Goal: Task Accomplishment & Management: Manage account settings

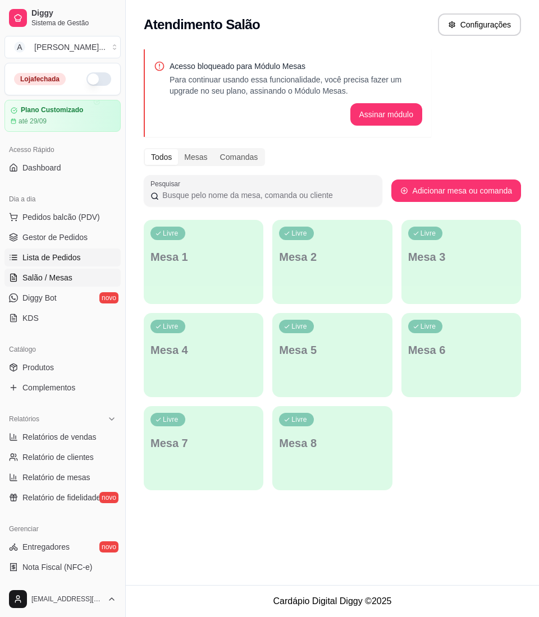
click at [93, 263] on link "Lista de Pedidos" at bounding box center [62, 258] width 116 height 18
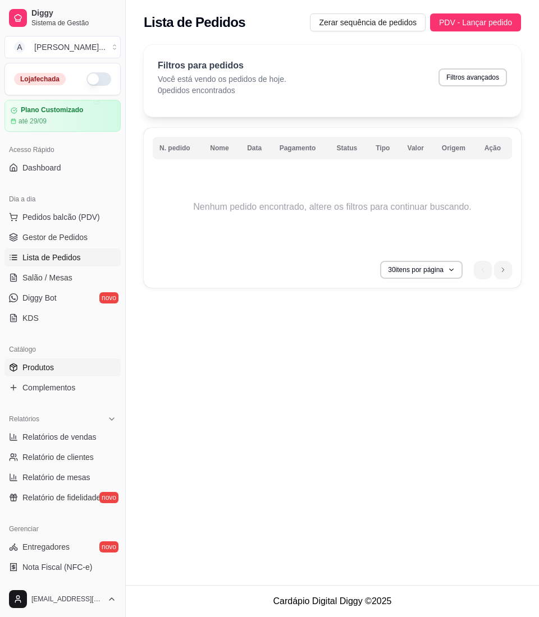
click at [70, 362] on link "Produtos" at bounding box center [62, 368] width 116 height 18
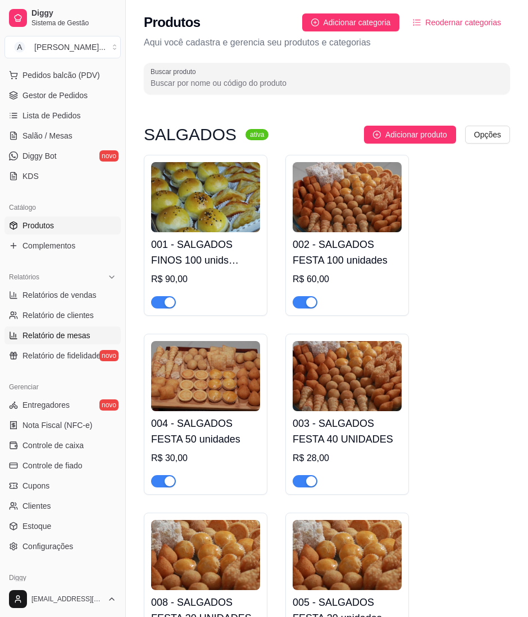
scroll to position [149, 0]
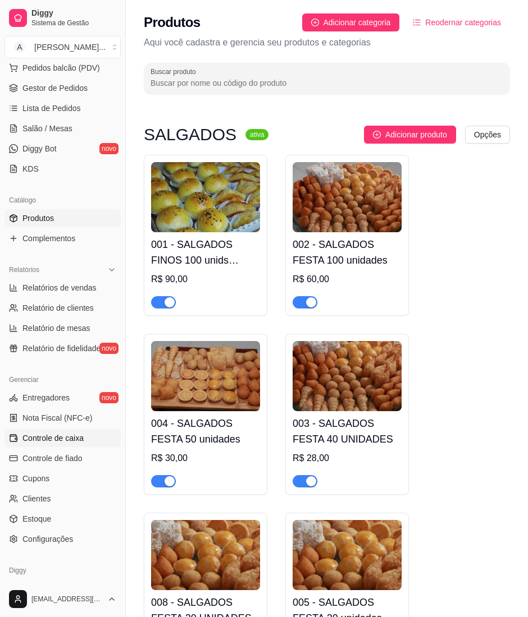
click at [76, 441] on span "Controle de caixa" at bounding box center [52, 438] width 61 height 11
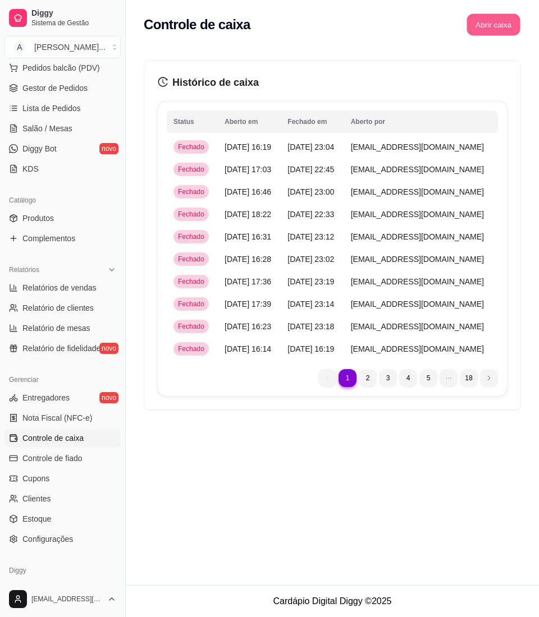
click at [502, 25] on button "Abrir caixa" at bounding box center [492, 25] width 53 height 22
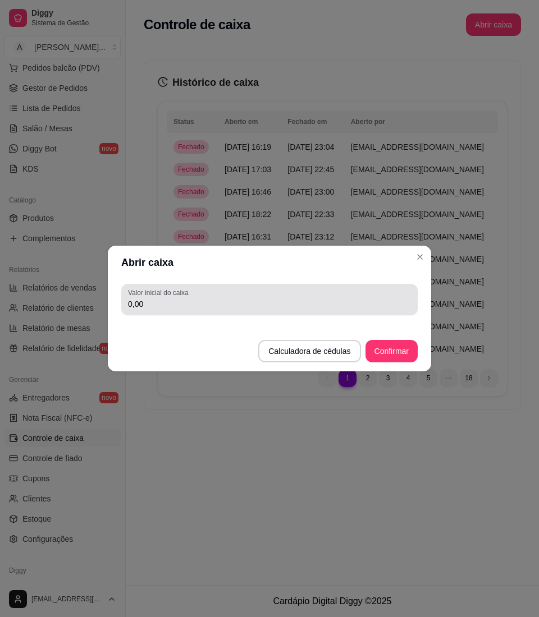
click at [180, 311] on div "Valor inicial do caixa 0,00" at bounding box center [269, 299] width 296 height 31
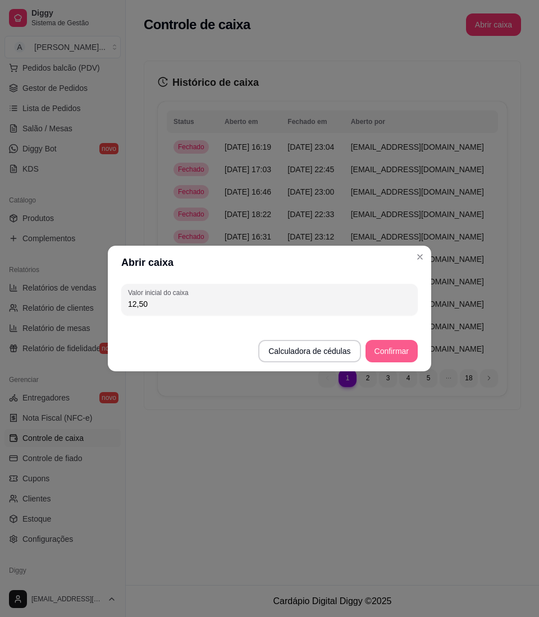
type input "12,50"
click at [400, 345] on button "Confirmar" at bounding box center [391, 351] width 52 height 22
click at [400, 345] on footer "Calculadora de cédulas Confirmar" at bounding box center [269, 346] width 323 height 52
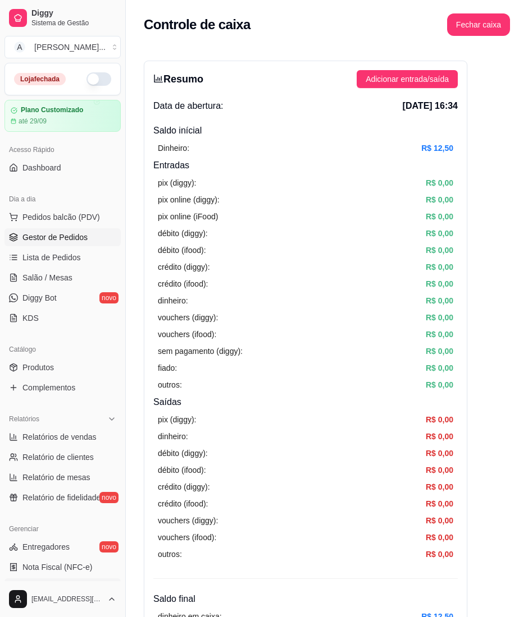
click at [70, 239] on span "Gestor de Pedidos" at bounding box center [54, 237] width 65 height 11
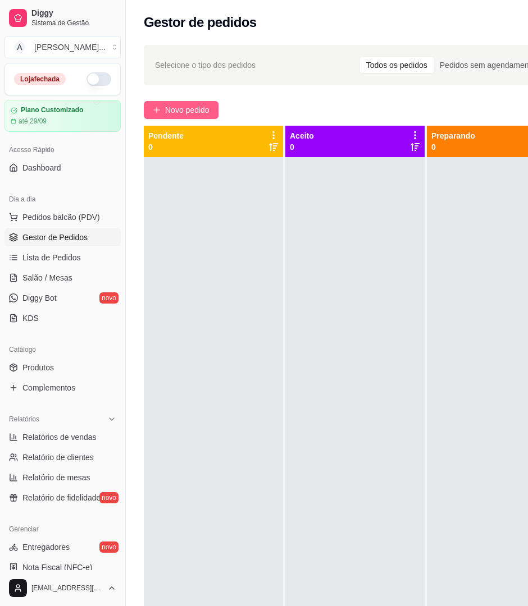
click at [167, 102] on button "Novo pedido" at bounding box center [181, 110] width 75 height 18
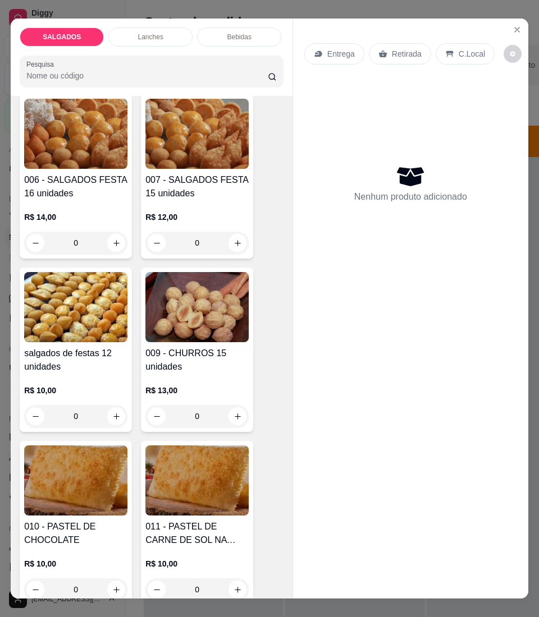
scroll to position [598, 0]
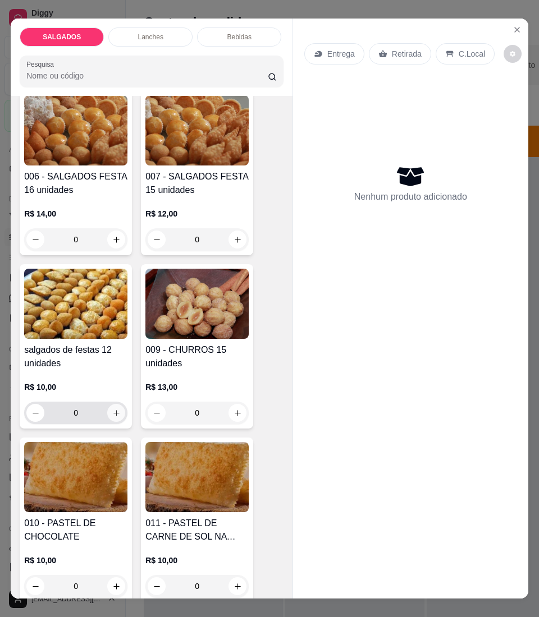
click at [112, 415] on icon "increase-product-quantity" at bounding box center [116, 413] width 8 height 8
type input "1"
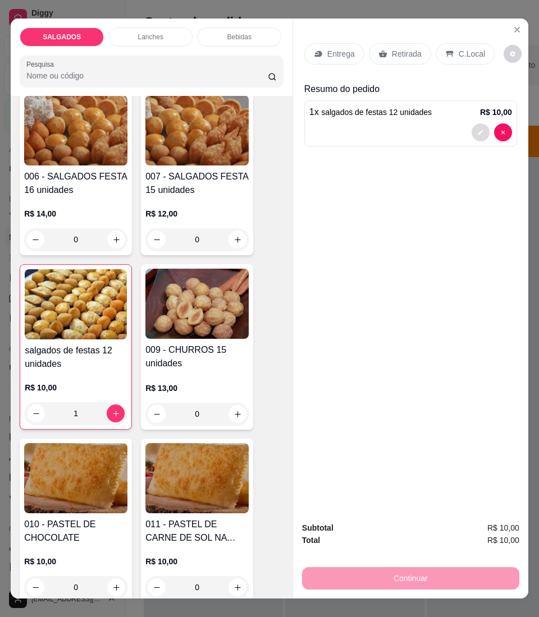
click at [477, 129] on icon "decrease-product-quantity" at bounding box center [480, 132] width 7 height 7
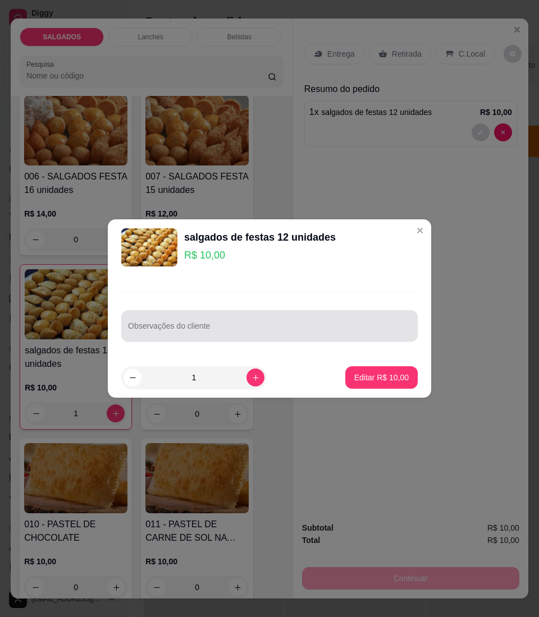
click at [351, 311] on div "Observações do cliente" at bounding box center [269, 325] width 296 height 31
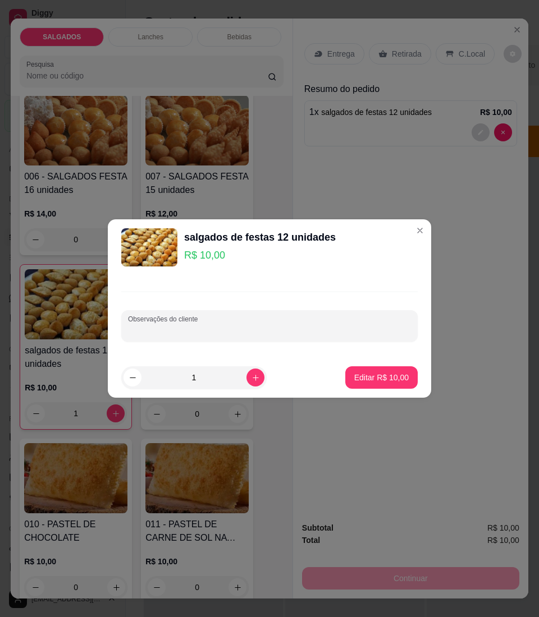
paste input "só pastel doce e salgado"
type input "só pastel doce e salgado"
click at [380, 380] on p "Editar R$ 10,00" at bounding box center [381, 378] width 53 height 11
type input "0"
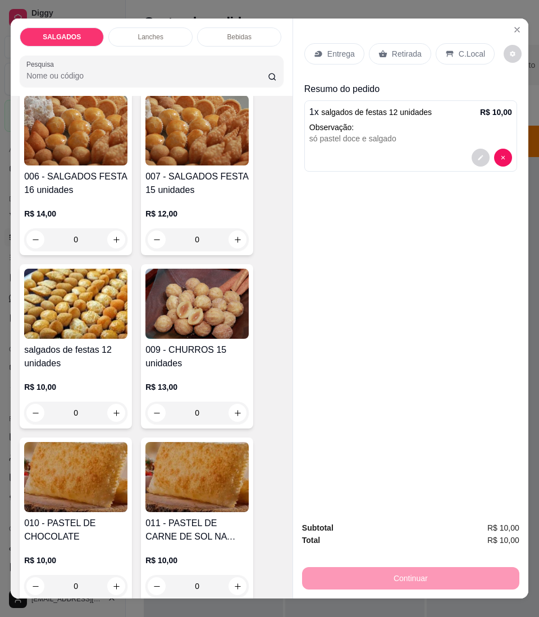
click at [403, 48] on p "Retirada" at bounding box center [407, 53] width 30 height 11
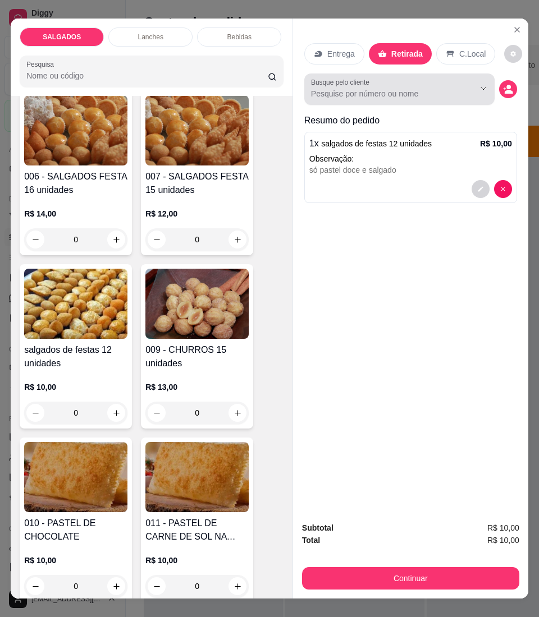
click at [392, 99] on div "Busque pelo cliente" at bounding box center [399, 89] width 190 height 31
click at [361, 93] on input "Busque pelo cliente" at bounding box center [383, 93] width 145 height 11
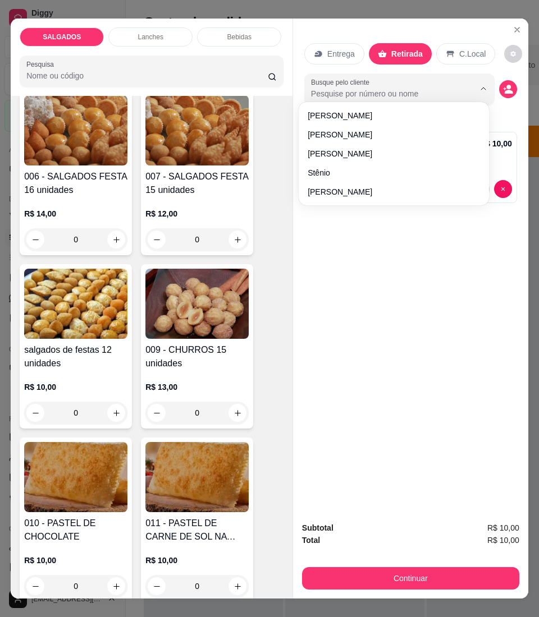
paste input "Joyci 🌸"
type input "Joyci 🌸"
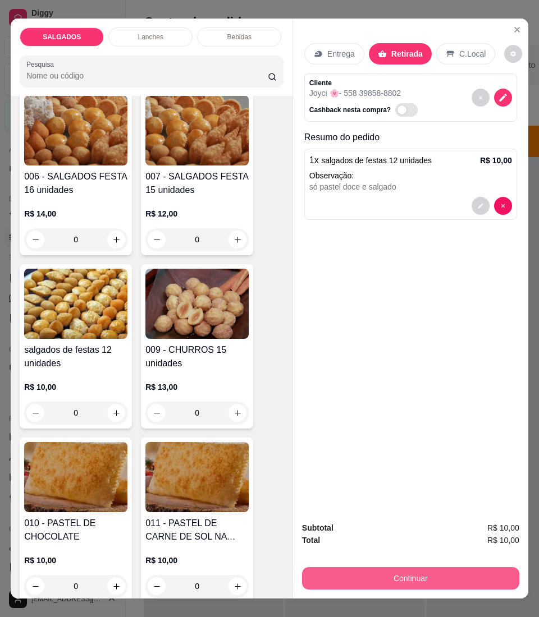
click at [469, 577] on button "Continuar" at bounding box center [410, 578] width 217 height 22
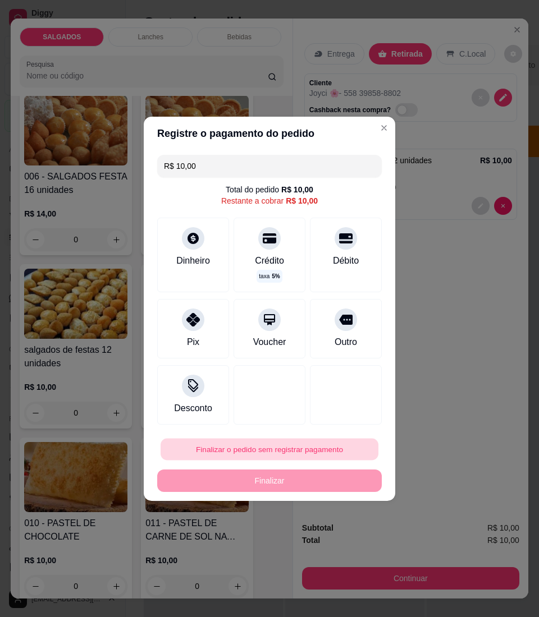
click at [268, 457] on button "Finalizar o pedido sem registrar pagamento" at bounding box center [270, 449] width 218 height 22
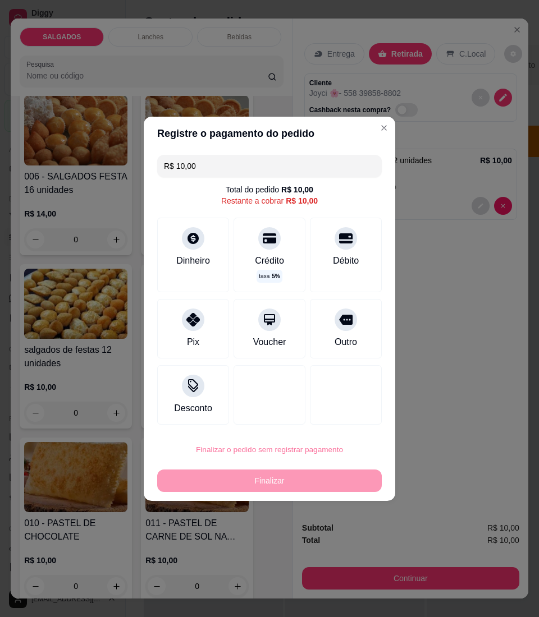
click at [342, 544] on button "Confirmar" at bounding box center [339, 542] width 42 height 17
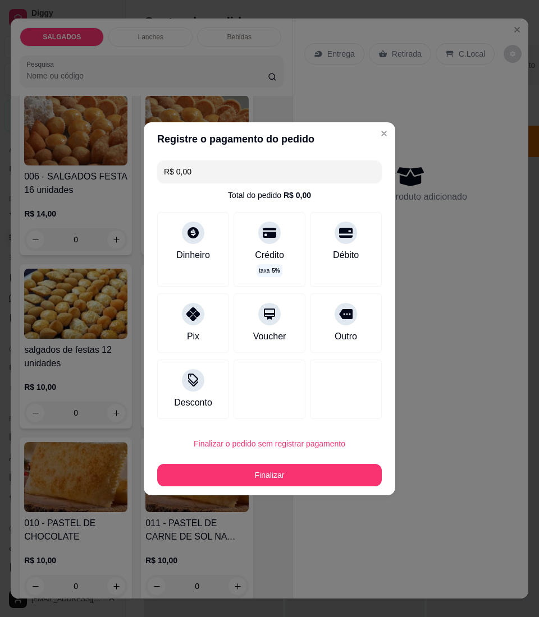
type input "R$ 0,00"
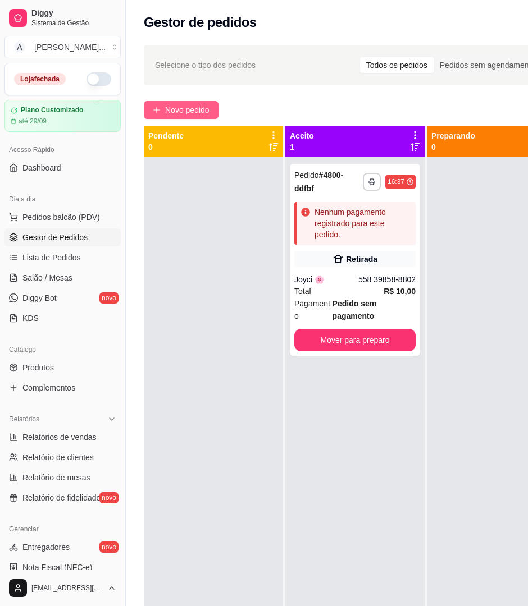
click at [214, 111] on button "Novo pedido" at bounding box center [181, 110] width 75 height 18
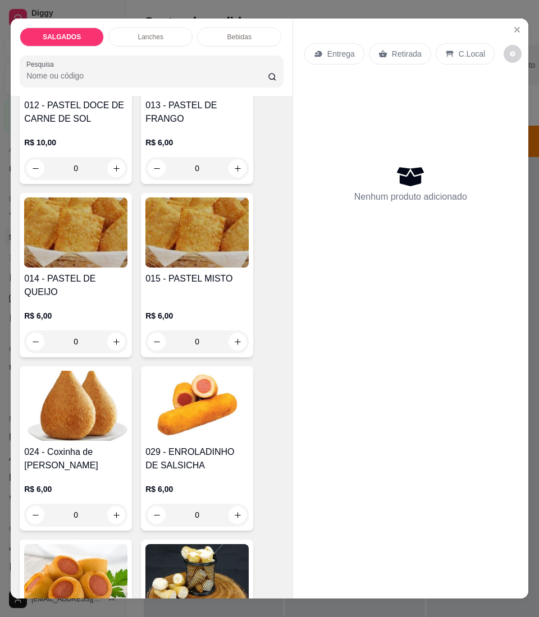
scroll to position [1347, 0]
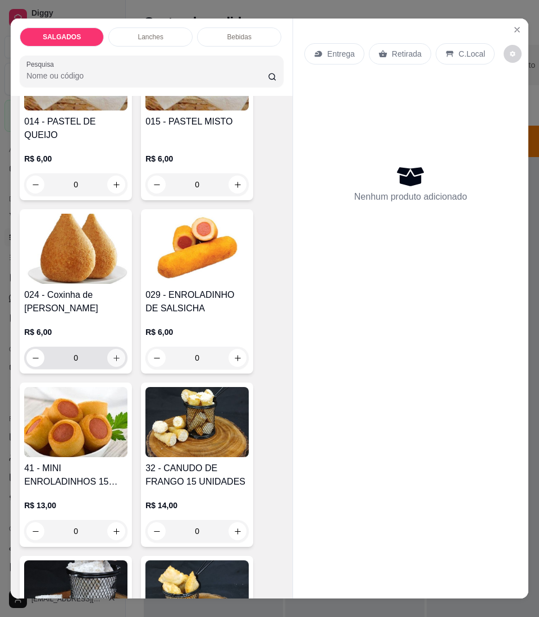
click at [111, 349] on button "increase-product-quantity" at bounding box center [116, 358] width 18 height 18
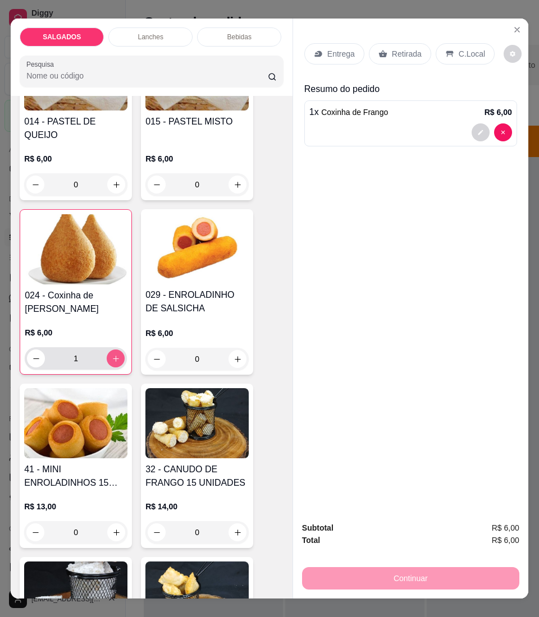
click at [111, 350] on button "increase-product-quantity" at bounding box center [116, 359] width 18 height 18
type input "2"
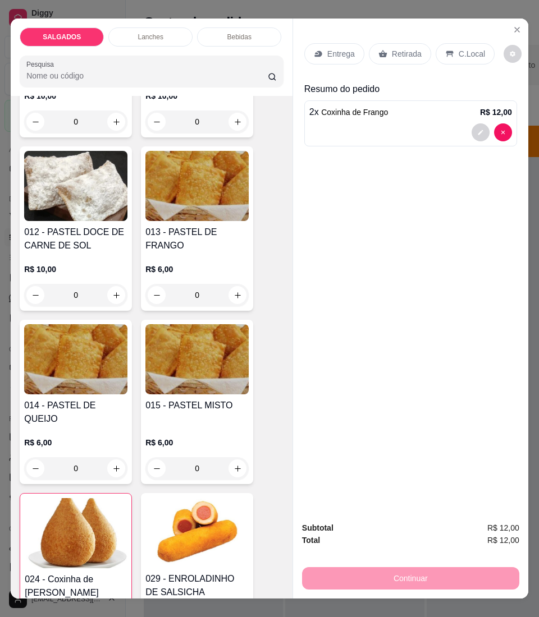
scroll to position [1047, 0]
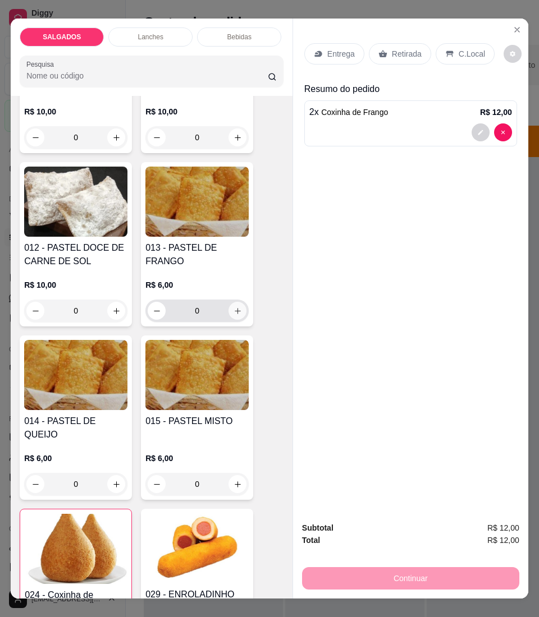
click at [233, 315] on icon "increase-product-quantity" at bounding box center [237, 311] width 8 height 8
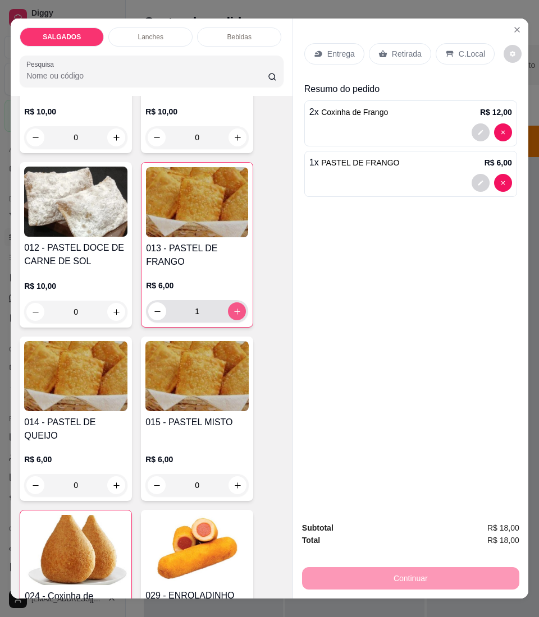
click at [233, 316] on icon "increase-product-quantity" at bounding box center [237, 312] width 8 height 8
type input "2"
click at [314, 49] on icon at bounding box center [318, 53] width 9 height 9
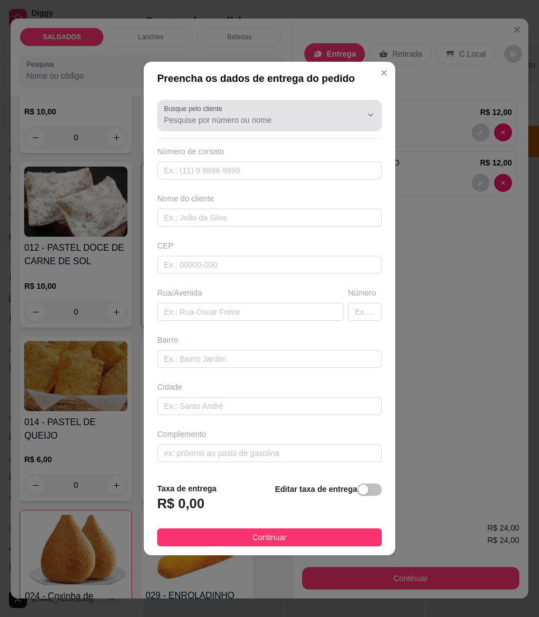
click at [328, 119] on input "Busque pelo cliente" at bounding box center [254, 119] width 180 height 11
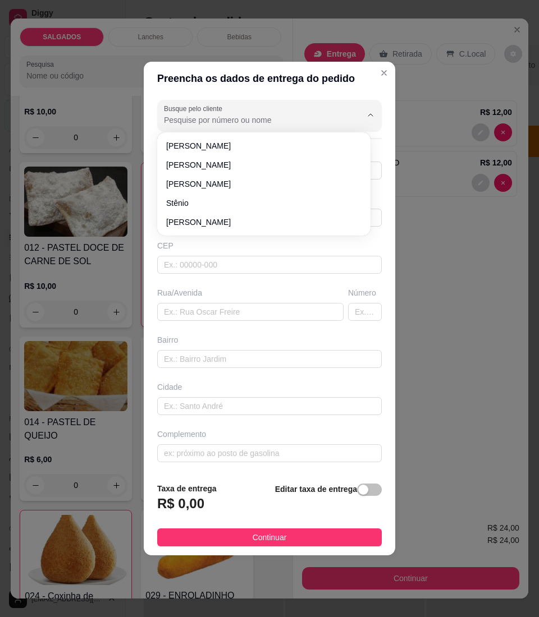
click at [320, 120] on input "Busque pelo cliente" at bounding box center [254, 119] width 180 height 11
paste input "Renally Filha De [PERSON_NAME]"
type input "Renally Filha De [PERSON_NAME]"
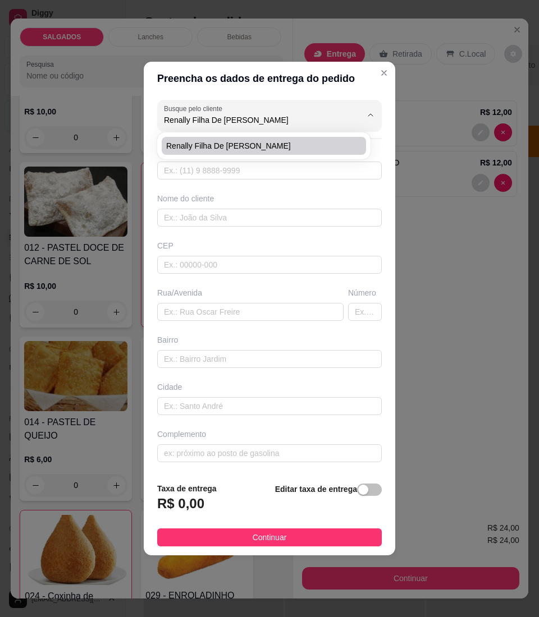
click at [301, 148] on span "Renally Filha De [PERSON_NAME]" at bounding box center [258, 145] width 184 height 11
type input "8396114312"
type input "Renally Filha De [PERSON_NAME]"
type input "[PERSON_NAME] de Góis , 13 - Casa"
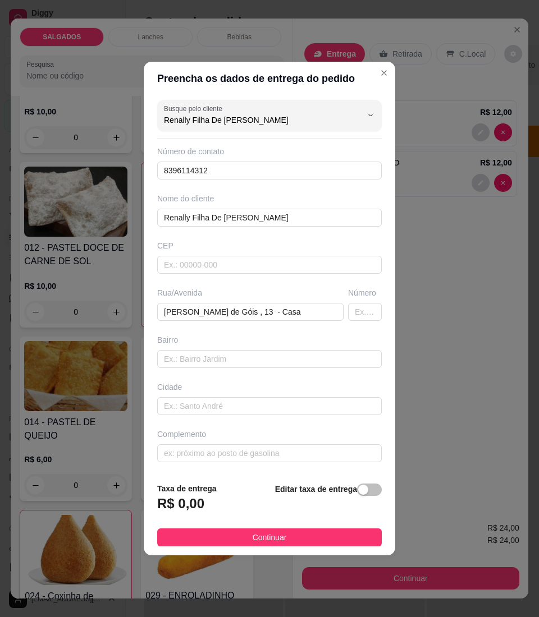
type input "Renally Filha De [PERSON_NAME]"
click at [219, 540] on button "Continuar" at bounding box center [269, 538] width 224 height 18
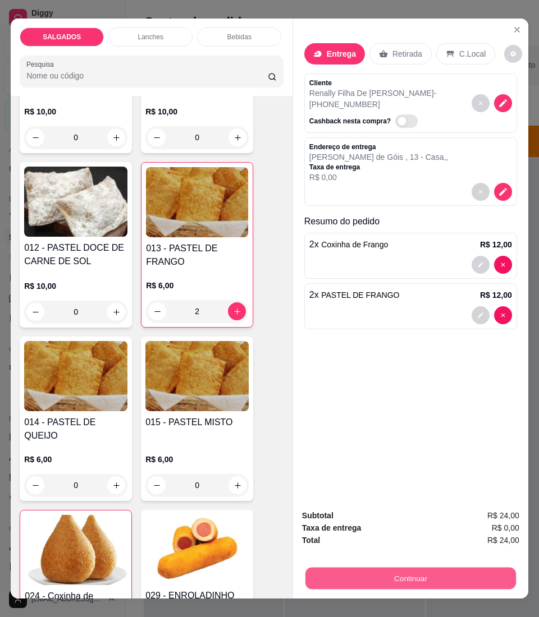
click at [350, 568] on button "Continuar" at bounding box center [410, 579] width 210 height 22
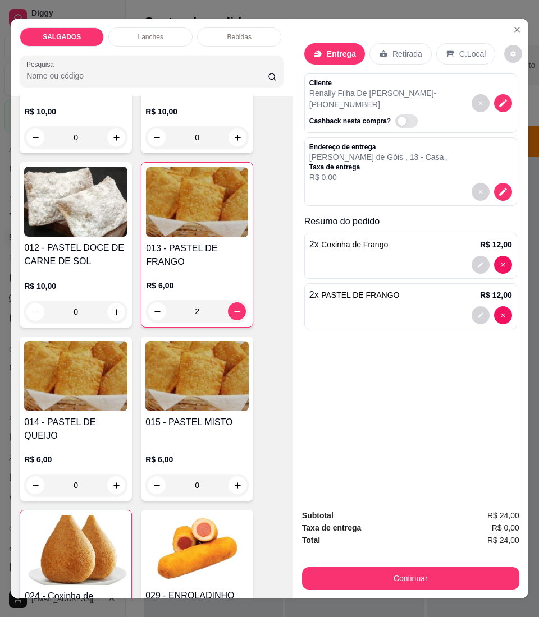
click at [373, 143] on p "Endereço de entrega" at bounding box center [378, 147] width 139 height 9
click at [339, 152] on p "[PERSON_NAME] de Góis , 13 - Casa , ," at bounding box center [378, 157] width 139 height 11
click at [314, 51] on icon at bounding box center [317, 54] width 7 height 6
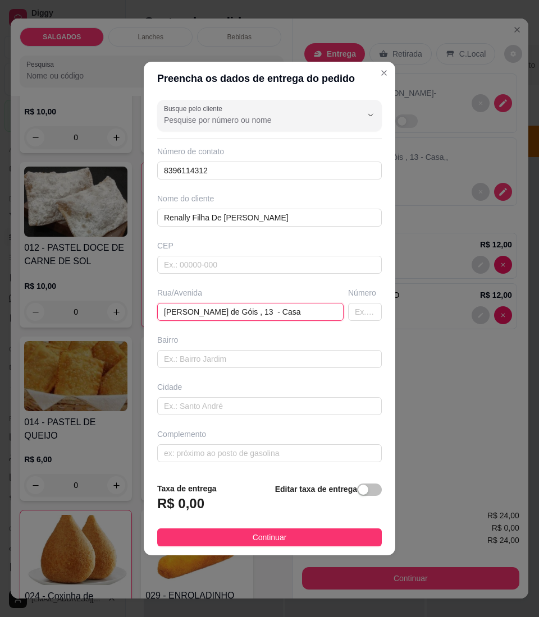
drag, startPoint x: 294, startPoint y: 312, endPoint x: 132, endPoint y: 322, distance: 161.9
click at [132, 322] on div "Preencha os dados de entrega do pedido Busque pelo cliente Número de contato 83…" at bounding box center [269, 308] width 539 height 617
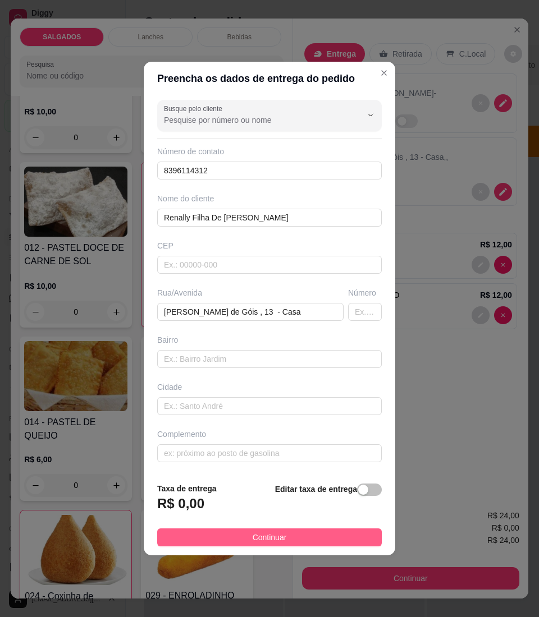
click at [283, 539] on button "Continuar" at bounding box center [269, 538] width 224 height 18
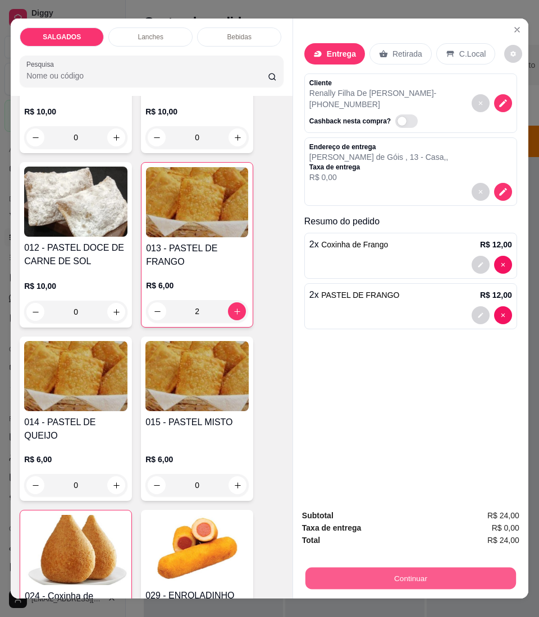
click at [336, 568] on button "Continuar" at bounding box center [410, 579] width 210 height 22
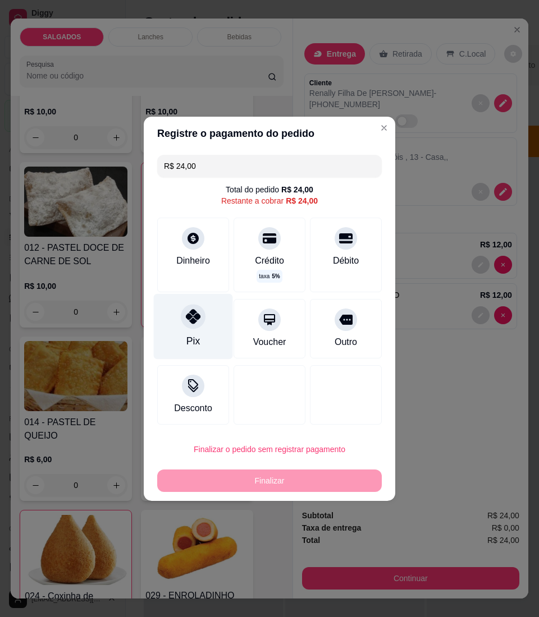
click at [177, 333] on div "Pix" at bounding box center [193, 327] width 79 height 66
type input "R$ 0,00"
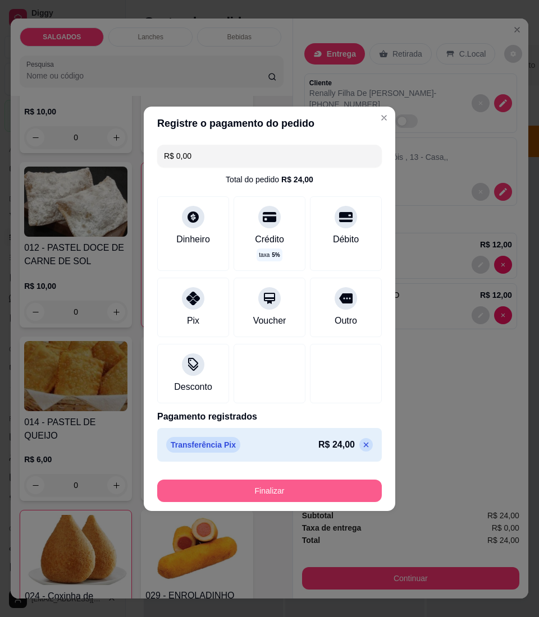
click at [217, 488] on button "Finalizar" at bounding box center [269, 491] width 224 height 22
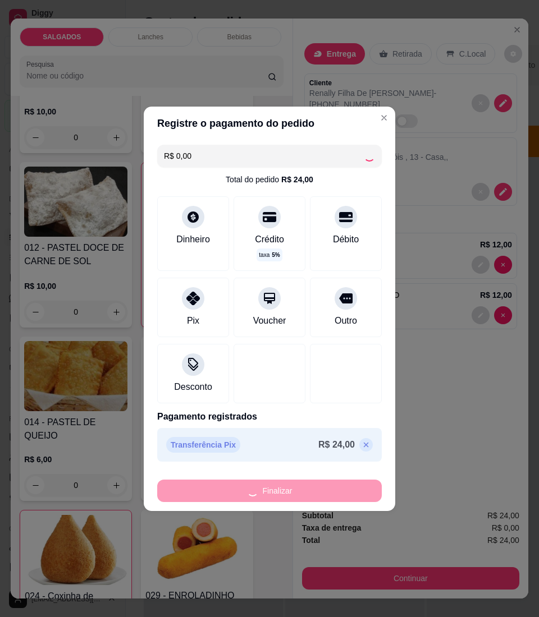
type input "0"
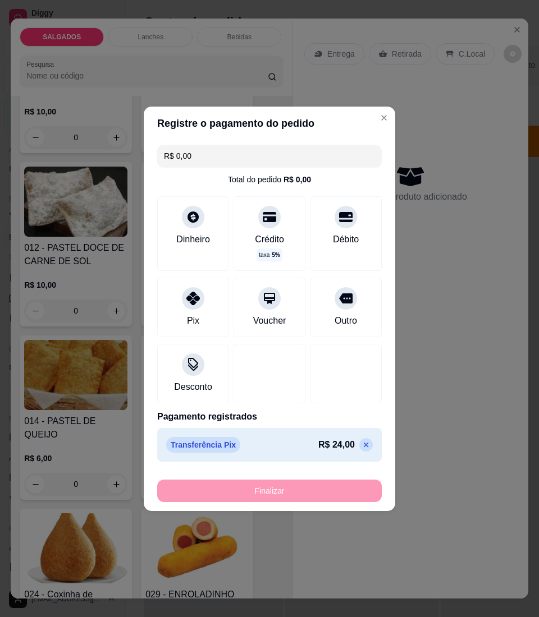
type input "-R$ 24,00"
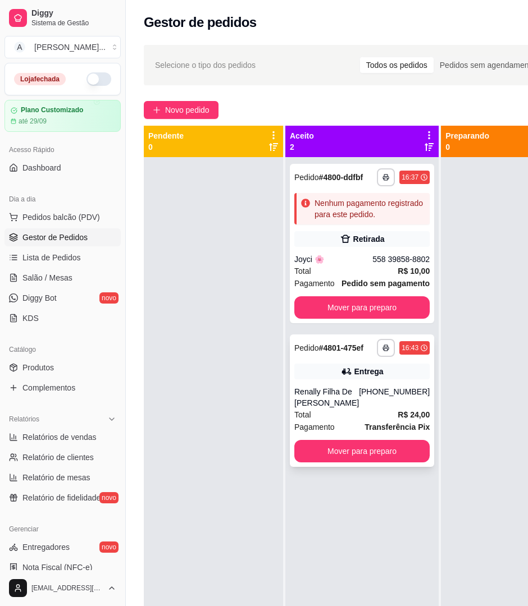
click at [358, 409] on div "Renally Filha De [PERSON_NAME]" at bounding box center [326, 397] width 65 height 22
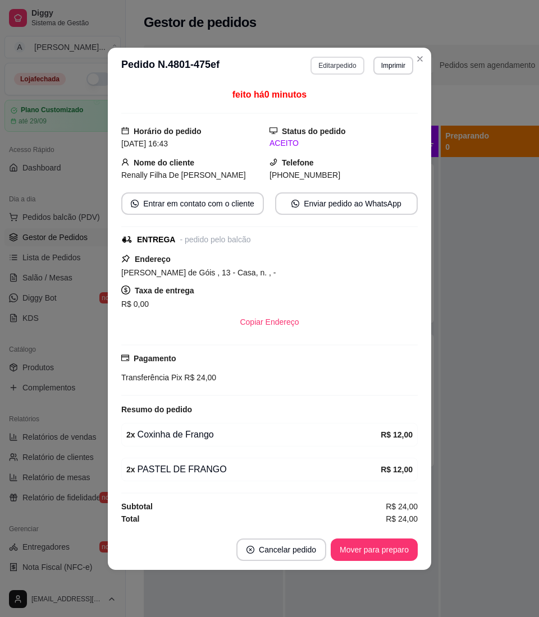
click at [342, 63] on button "Editar pedido" at bounding box center [336, 66] width 53 height 18
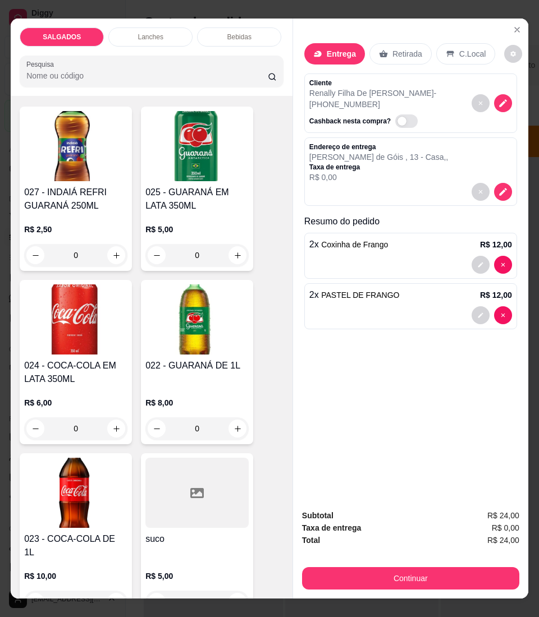
scroll to position [3687, 0]
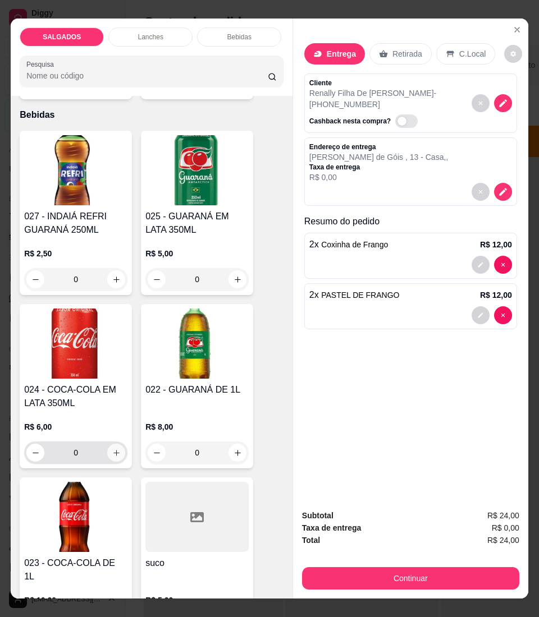
click at [108, 450] on button "increase-product-quantity" at bounding box center [116, 453] width 18 height 18
type input "1"
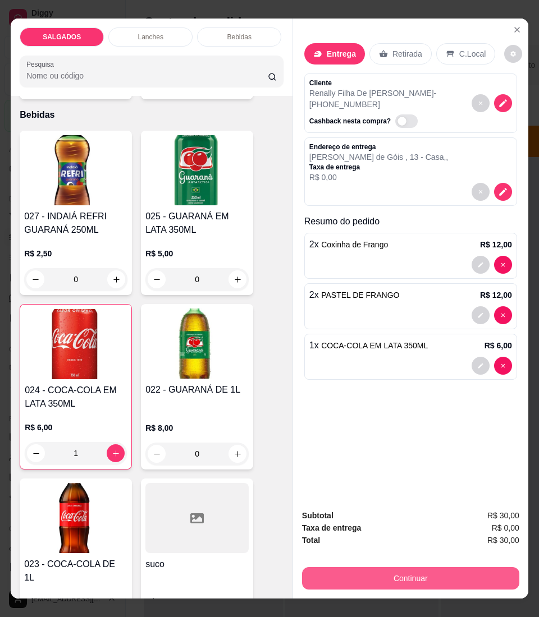
click at [352, 567] on button "Continuar" at bounding box center [410, 578] width 217 height 22
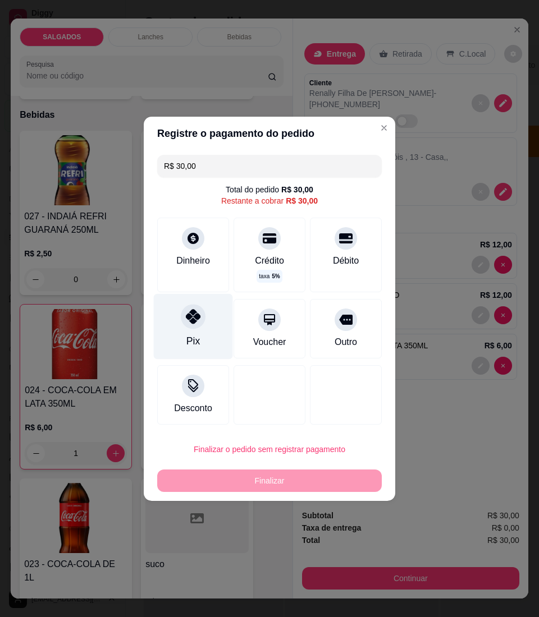
click at [191, 328] on div at bounding box center [193, 316] width 25 height 25
type input "R$ 0,00"
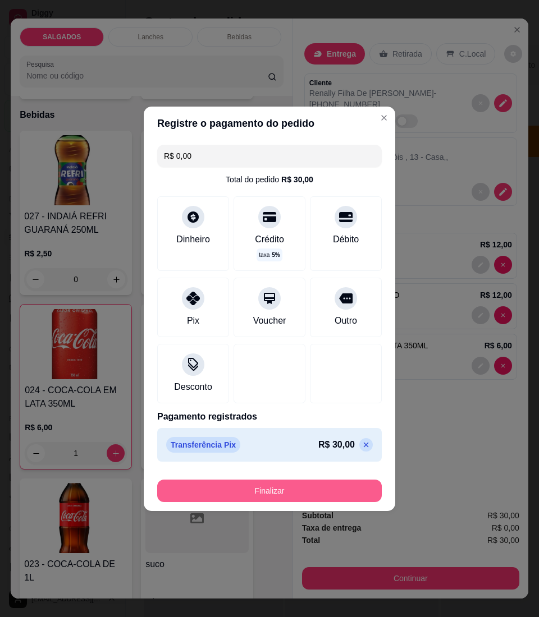
click at [304, 493] on button "Finalizar" at bounding box center [269, 491] width 224 height 22
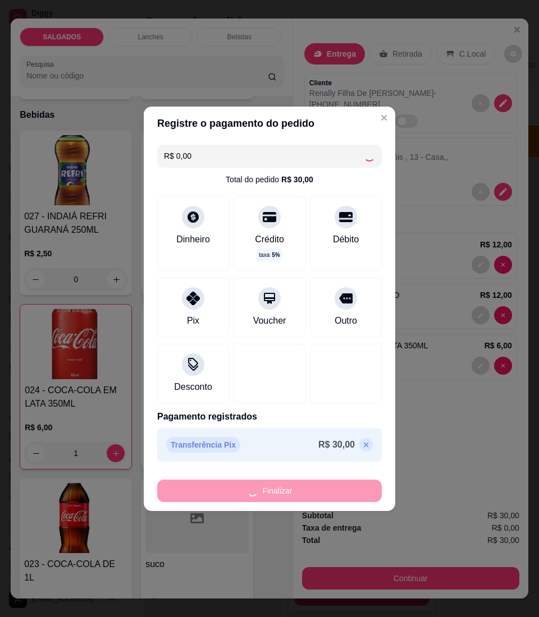
type input "0"
type input "-R$ 30,00"
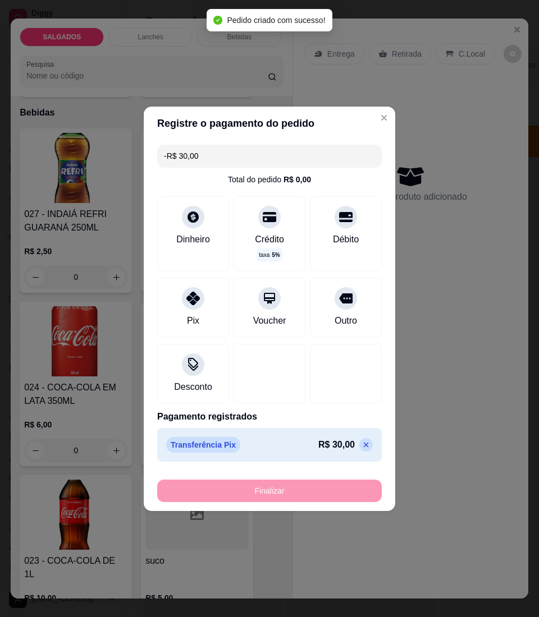
scroll to position [3685, 0]
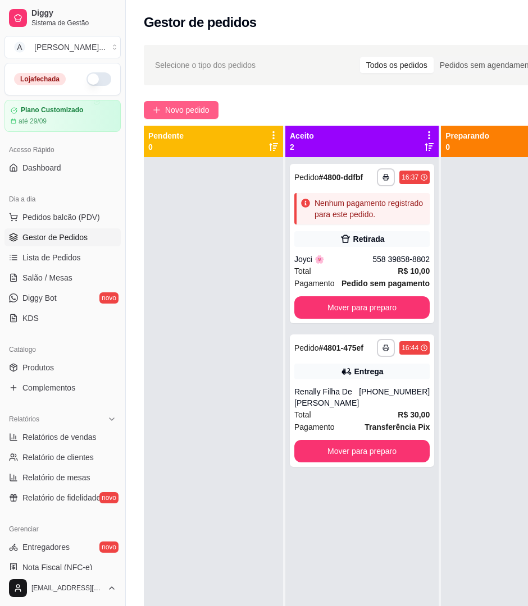
click at [185, 117] on button "Novo pedido" at bounding box center [181, 110] width 75 height 18
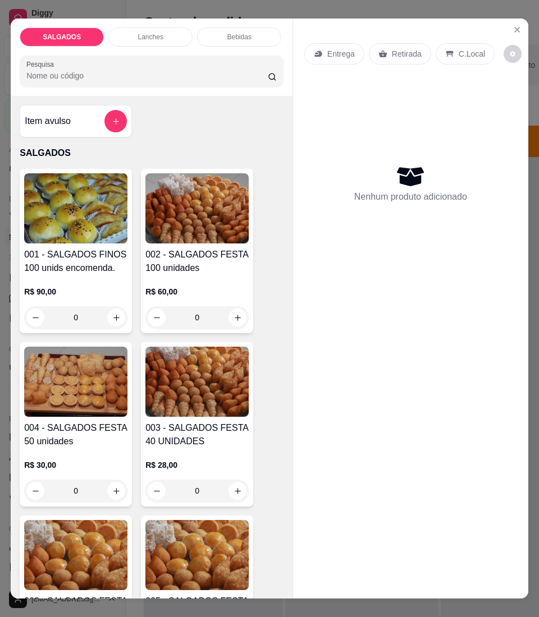
click at [110, 132] on button "add-separate-item" at bounding box center [115, 121] width 22 height 22
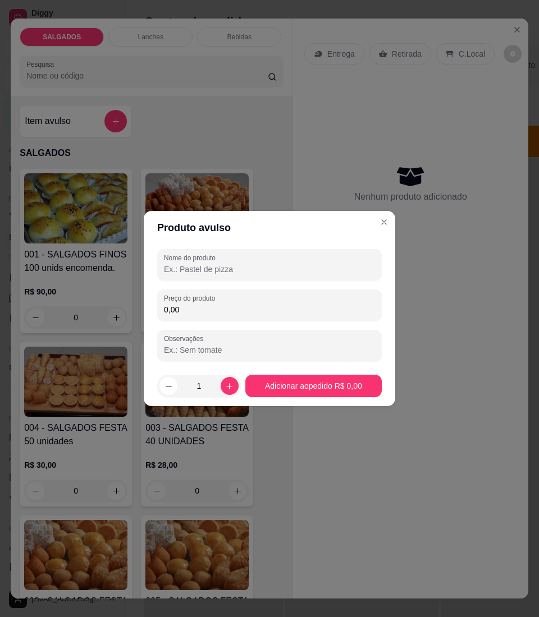
click at [187, 274] on input "Nome do produto" at bounding box center [269, 269] width 211 height 11
click at [222, 302] on div "0,00" at bounding box center [269, 305] width 211 height 22
type input "0,80"
click at [223, 381] on button "increase-product-quantity" at bounding box center [230, 386] width 18 height 18
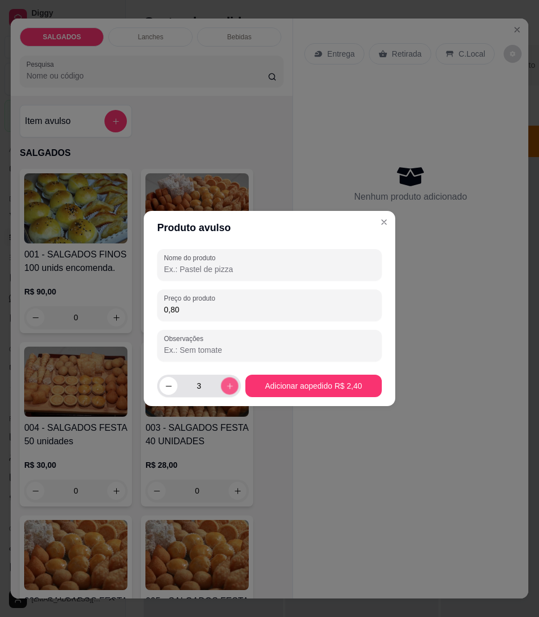
click at [223, 381] on button "increase-product-quantity" at bounding box center [229, 385] width 17 height 17
click at [223, 381] on button "increase-product-quantity" at bounding box center [230, 386] width 18 height 18
click at [232, 382] on button "increase-product-quantity" at bounding box center [230, 386] width 18 height 18
click at [162, 392] on button "decrease-product-quantity" at bounding box center [167, 385] width 17 height 17
type input "5"
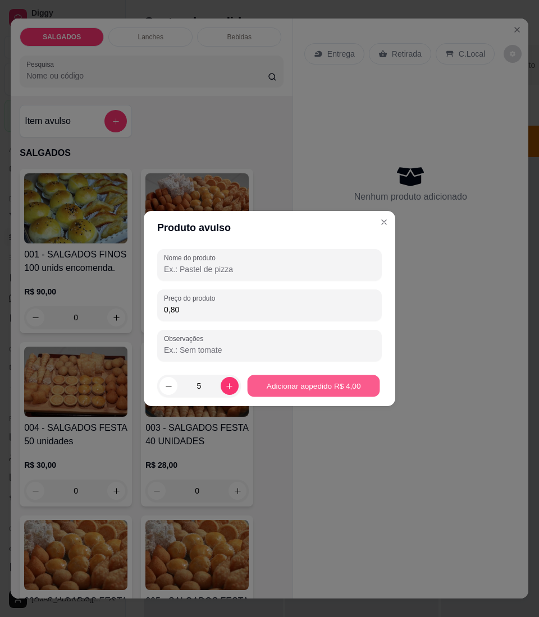
click at [263, 384] on button "Adicionar ao pedido R$ 4,00" at bounding box center [313, 386] width 132 height 22
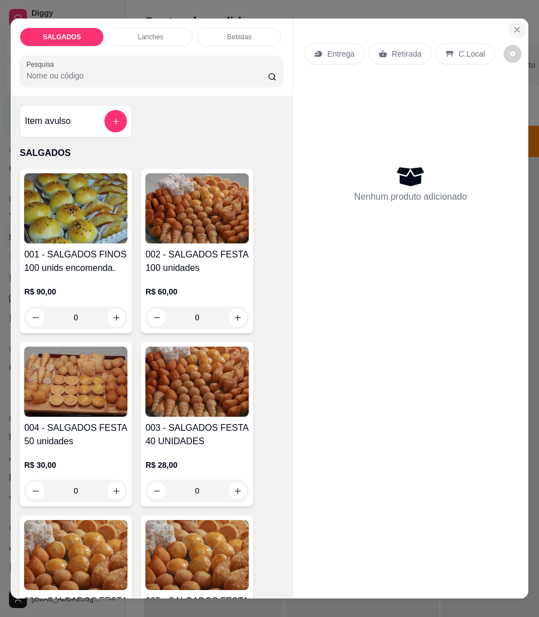
click at [508, 21] on button "Close" at bounding box center [517, 30] width 18 height 18
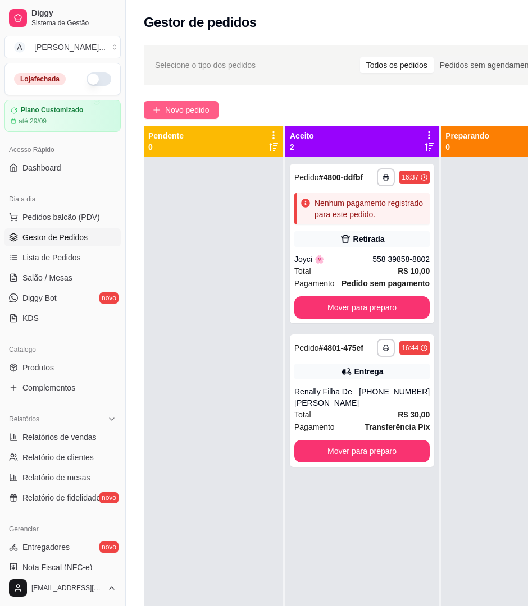
click at [155, 108] on icon "plus" at bounding box center [157, 110] width 8 height 8
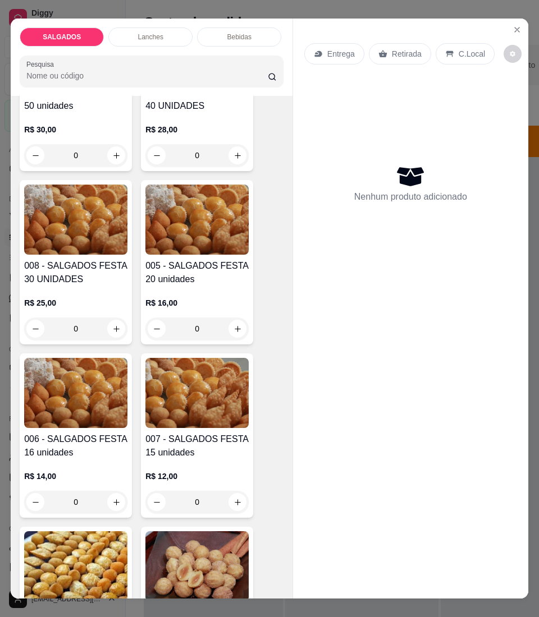
scroll to position [524, 0]
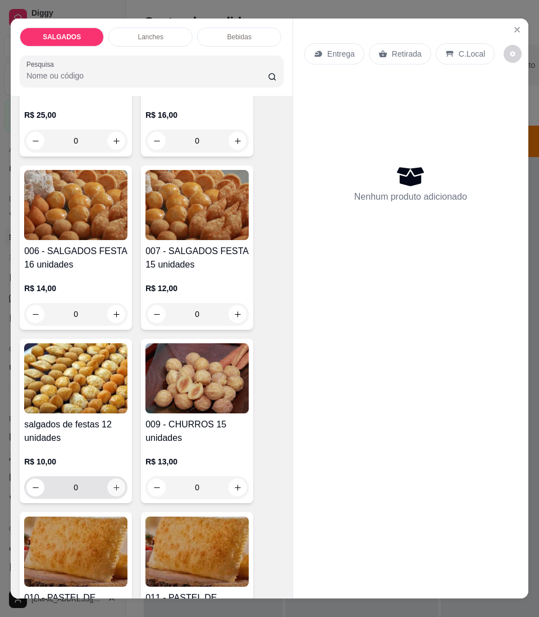
click at [112, 492] on icon "increase-product-quantity" at bounding box center [116, 488] width 8 height 8
type input "1"
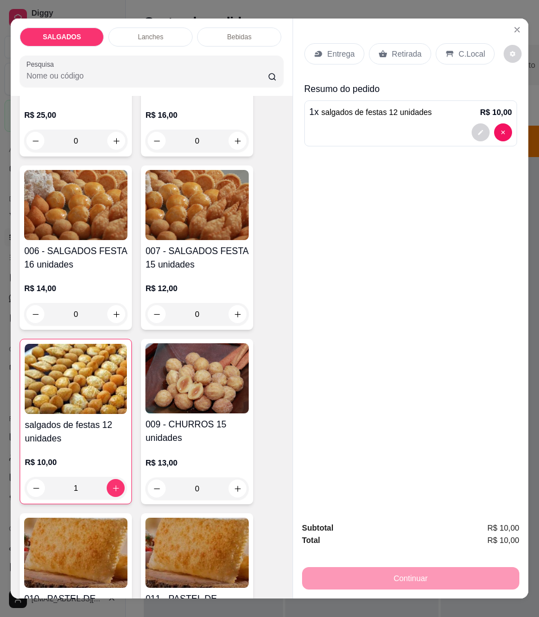
click at [335, 48] on p "Entrega" at bounding box center [340, 53] width 27 height 11
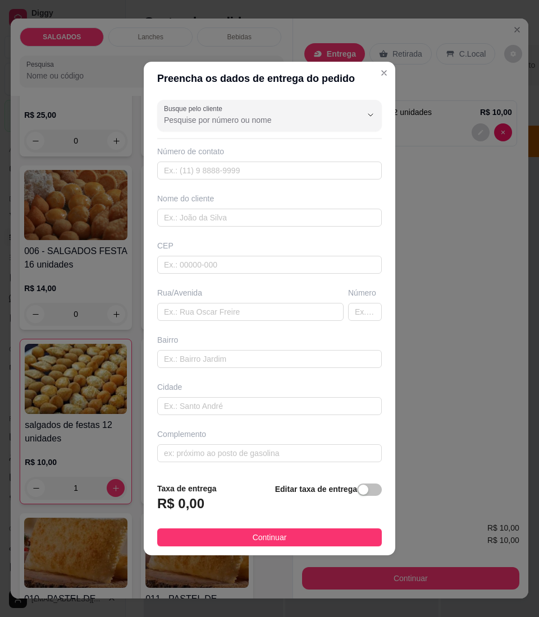
click at [265, 131] on div "Busque pelo cliente Número de contato Nome do cliente CEP Rua/[GEOGRAPHIC_DATA]" at bounding box center [269, 284] width 251 height 378
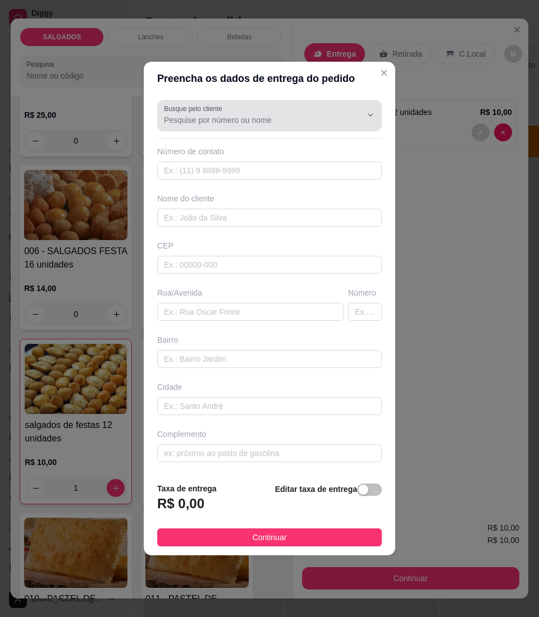
click at [263, 123] on input "Busque pelo cliente" at bounding box center [254, 119] width 180 height 11
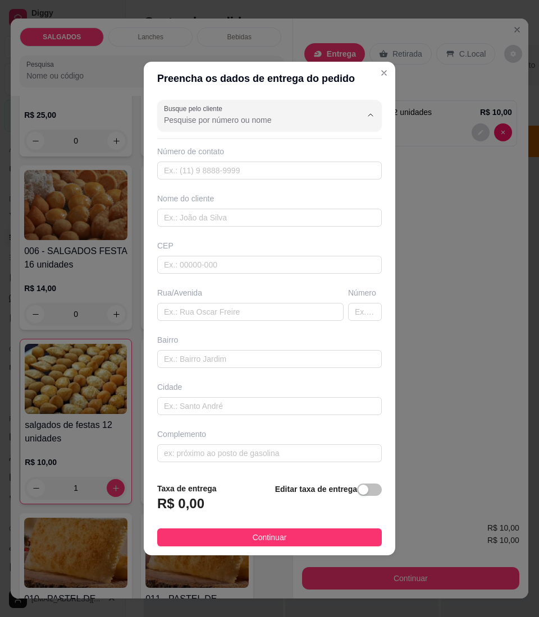
click at [299, 120] on input "Busque pelo cliente" at bounding box center [254, 119] width 180 height 11
paste input "~[PERSON_NAME]"
type input "~[PERSON_NAME]"
click at [350, 117] on icon "Show suggestions" at bounding box center [354, 115] width 9 height 9
click at [292, 207] on body "5 options available. 0 options available. 0 options available. Diggy Sistema de…" at bounding box center [264, 308] width 528 height 617
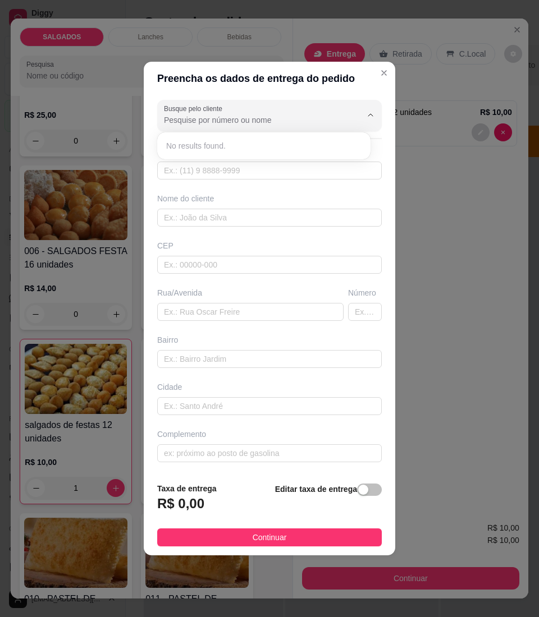
type input "Stênio"
type input "83998825898"
type input "Stênio"
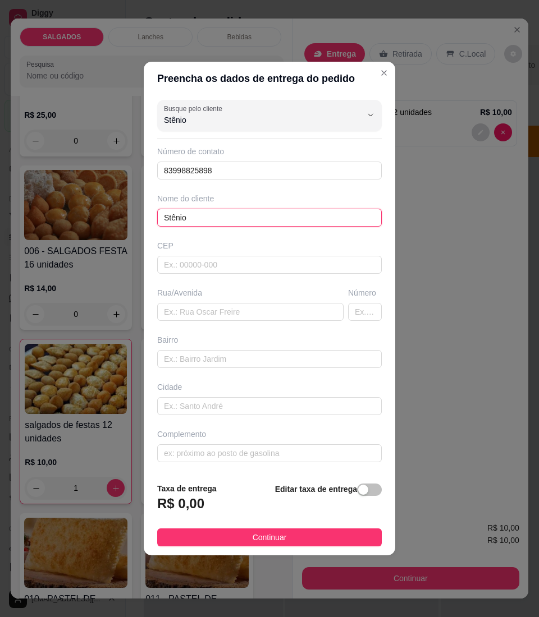
click at [291, 209] on input "Stênio" at bounding box center [269, 218] width 224 height 18
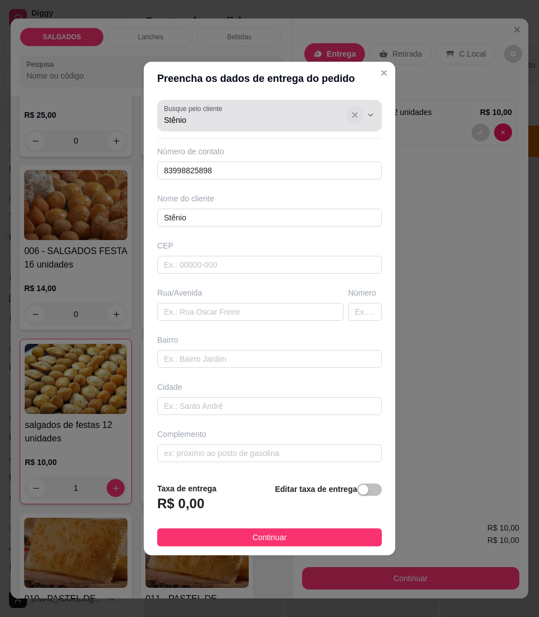
click at [361, 120] on button "Show suggestions" at bounding box center [370, 115] width 18 height 18
click at [350, 111] on icon "Show suggestions" at bounding box center [354, 115] width 9 height 9
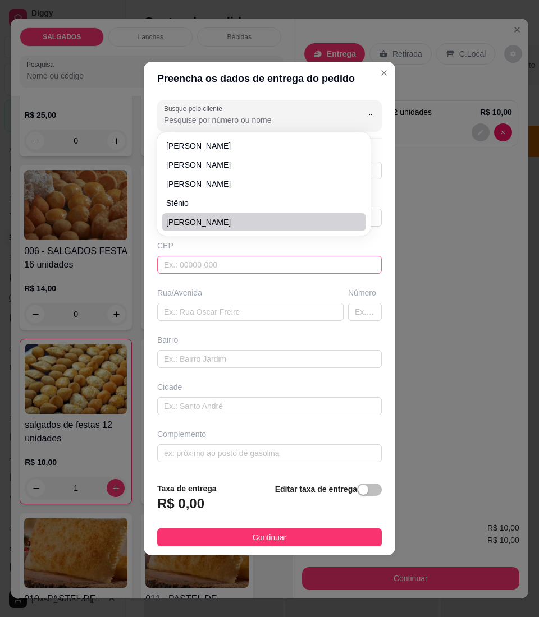
click at [318, 272] on input "text" at bounding box center [269, 265] width 224 height 18
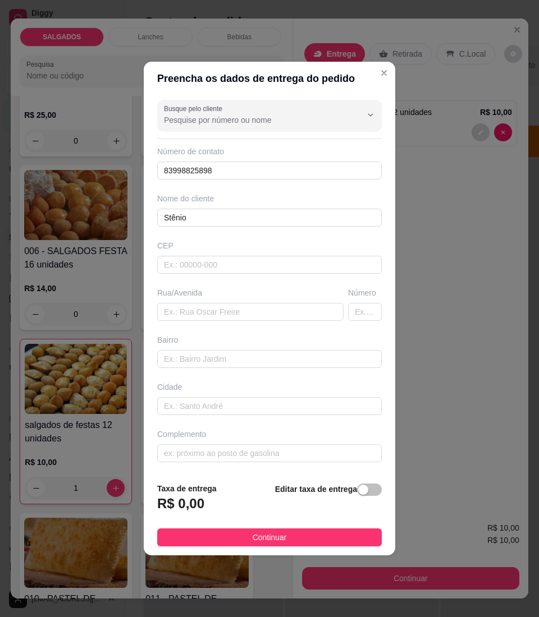
click at [317, 183] on div "Busque pelo cliente Número de contato 83998825898 Nome do cliente Stênio CEP Ru…" at bounding box center [269, 284] width 251 height 378
click at [317, 182] on div "Busque pelo cliente Número de contato 83998825898 Nome do cliente Stênio CEP Ru…" at bounding box center [269, 284] width 251 height 378
click at [263, 178] on input "83998825898" at bounding box center [269, 171] width 224 height 18
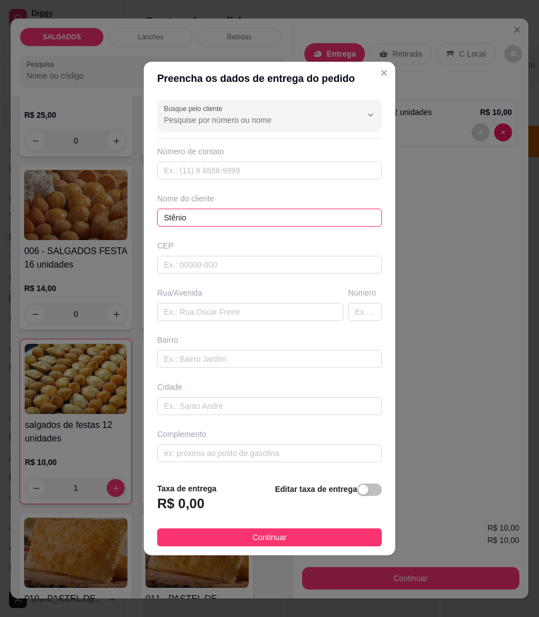
click at [241, 220] on input "Stênio" at bounding box center [269, 218] width 224 height 18
type input "S"
paste input "~[PERSON_NAME]"
type input "~[PERSON_NAME]"
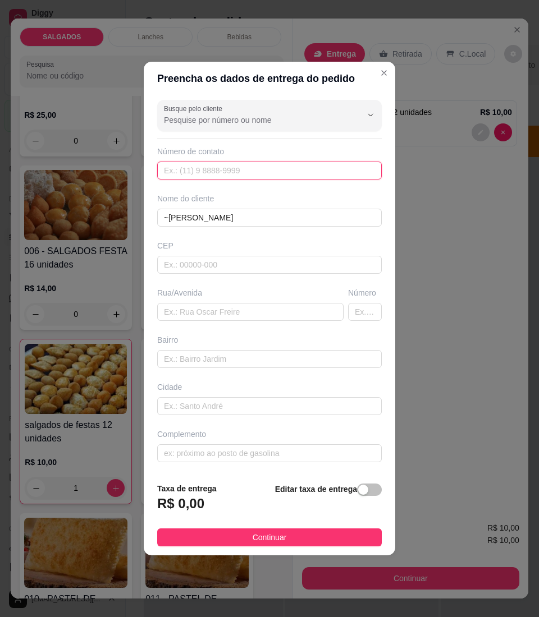
click at [282, 173] on input "text" at bounding box center [269, 171] width 224 height 18
click at [207, 174] on input "text" at bounding box center [269, 171] width 224 height 18
paste input "[PHONE_NUMBER]"
type input "[PHONE_NUMBER]"
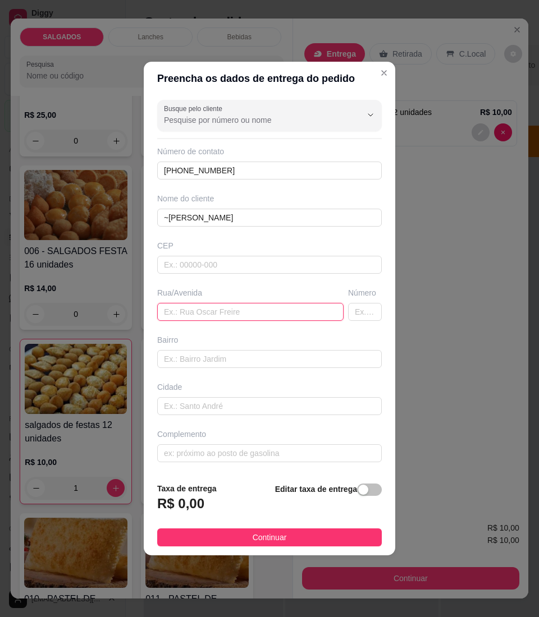
click at [246, 305] on input "text" at bounding box center [250, 312] width 186 height 18
click at [186, 315] on input "text" at bounding box center [250, 312] width 186 height 18
paste input "Endereço: [STREET_ADDRESS]"
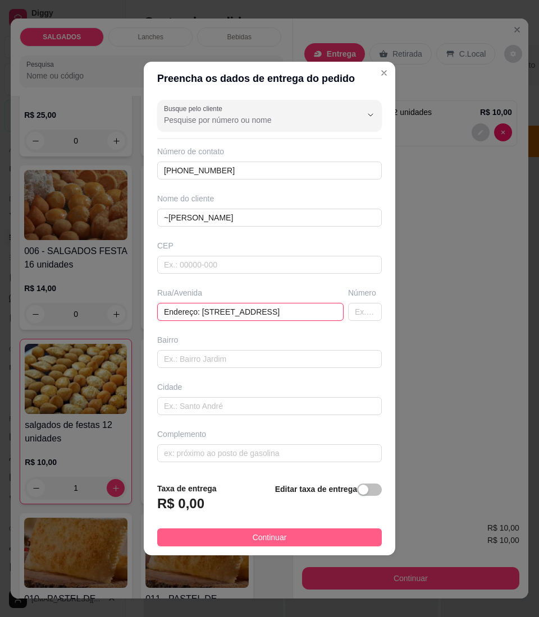
type input "Endereço: [STREET_ADDRESS]"
click at [187, 543] on button "Continuar" at bounding box center [269, 538] width 224 height 18
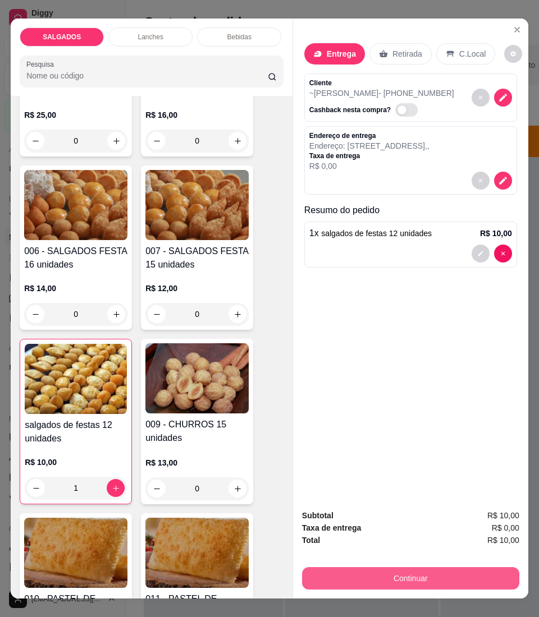
click at [318, 567] on button "Continuar" at bounding box center [410, 578] width 217 height 22
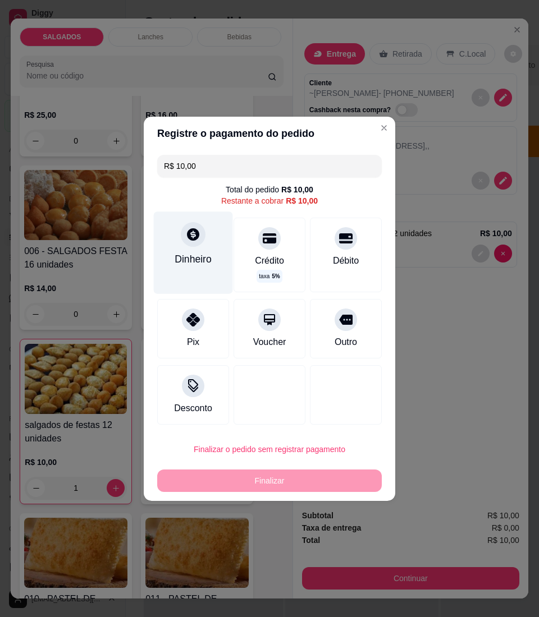
click at [186, 268] on div "Dinheiro" at bounding box center [193, 253] width 79 height 82
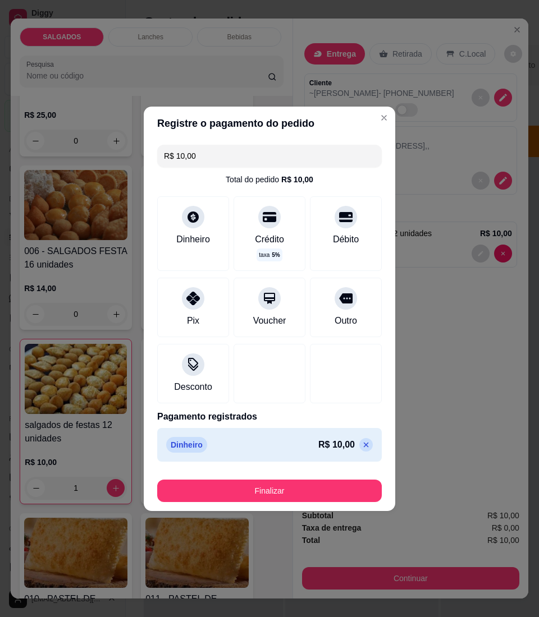
type input "R$ 0,00"
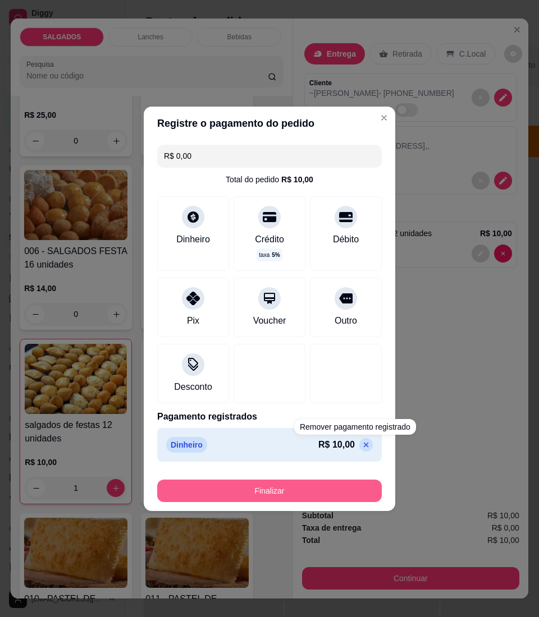
click at [346, 484] on button "Finalizar" at bounding box center [269, 491] width 224 height 22
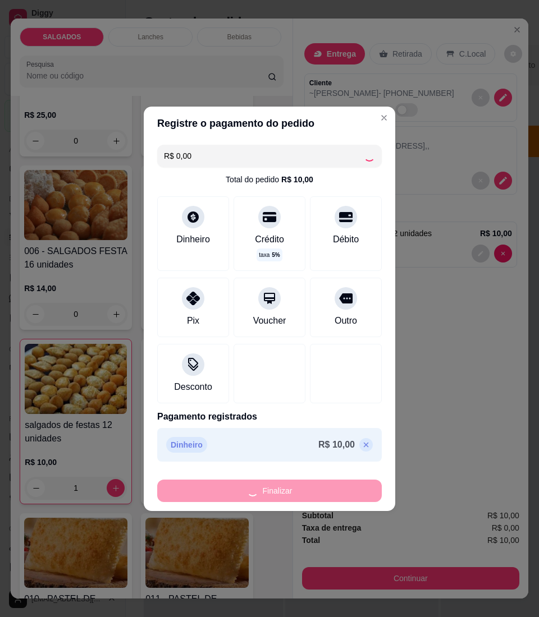
type input "0"
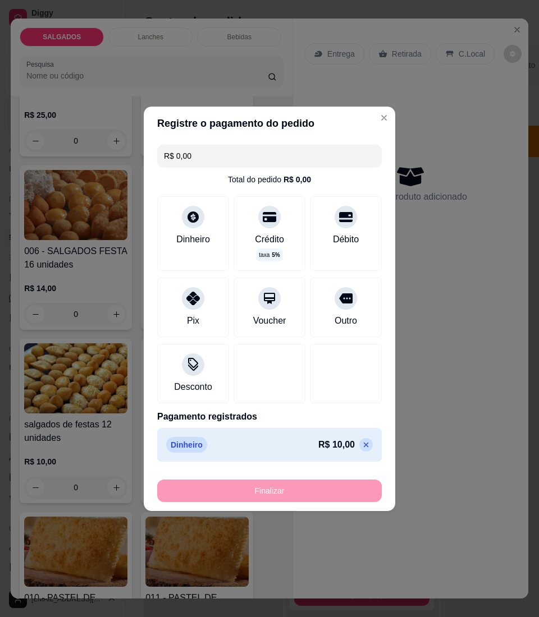
type input "-R$ 10,00"
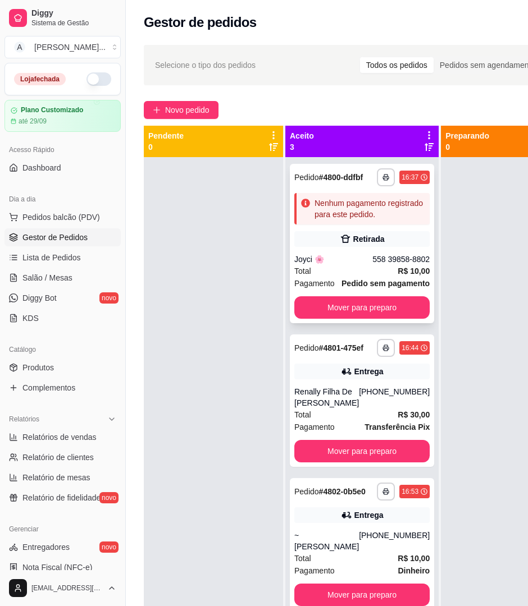
click at [384, 244] on div "**********" at bounding box center [362, 243] width 144 height 159
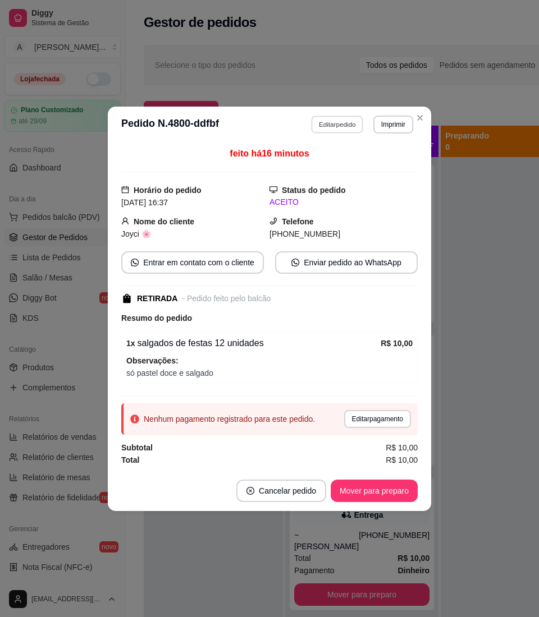
click at [333, 116] on button "Editar pedido" at bounding box center [337, 124] width 52 height 17
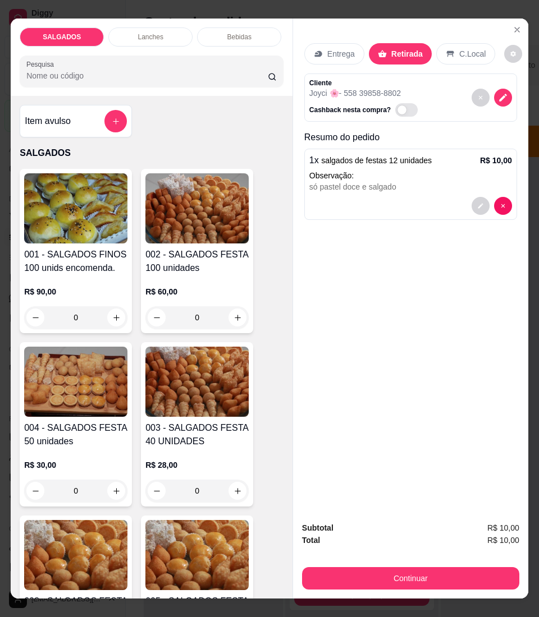
click at [478, 203] on icon "decrease-product-quantity" at bounding box center [480, 205] width 5 height 5
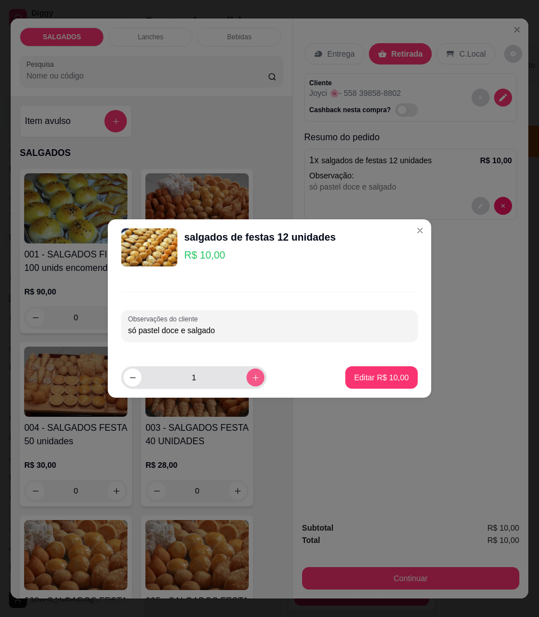
click at [246, 369] on button "increase-product-quantity" at bounding box center [255, 378] width 18 height 18
type input "2"
click at [364, 366] on button "Editar R$ 20,00" at bounding box center [381, 377] width 72 height 22
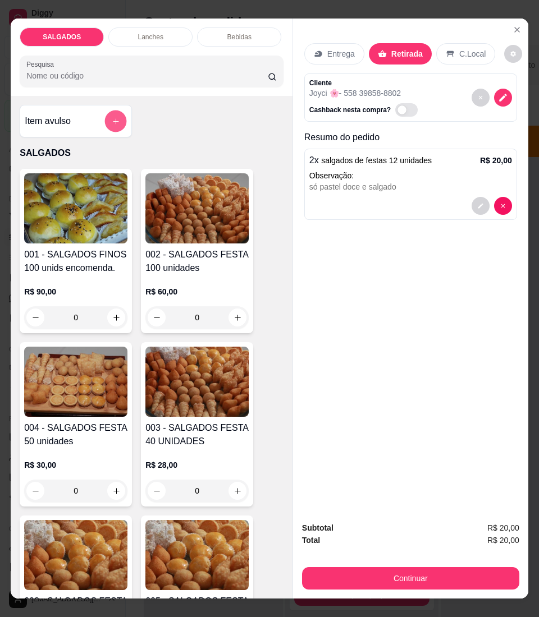
click at [111, 117] on button "add-separate-item" at bounding box center [116, 122] width 22 height 22
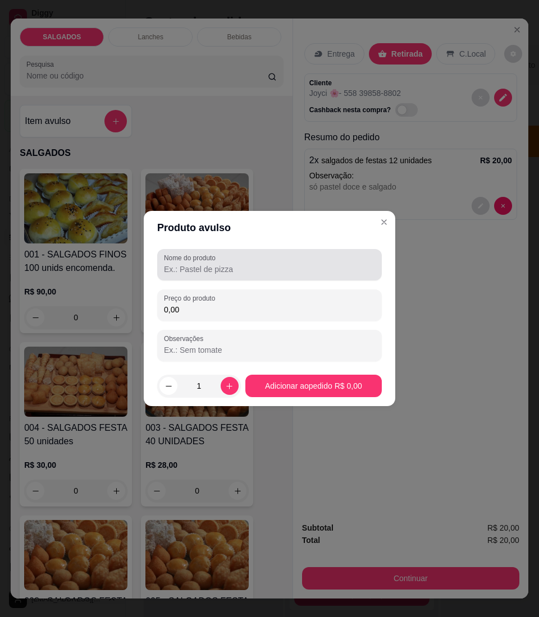
click at [216, 256] on label "Nome do produto" at bounding box center [192, 258] width 56 height 10
click at [216, 264] on input "Nome do produto" at bounding box center [269, 269] width 211 height 11
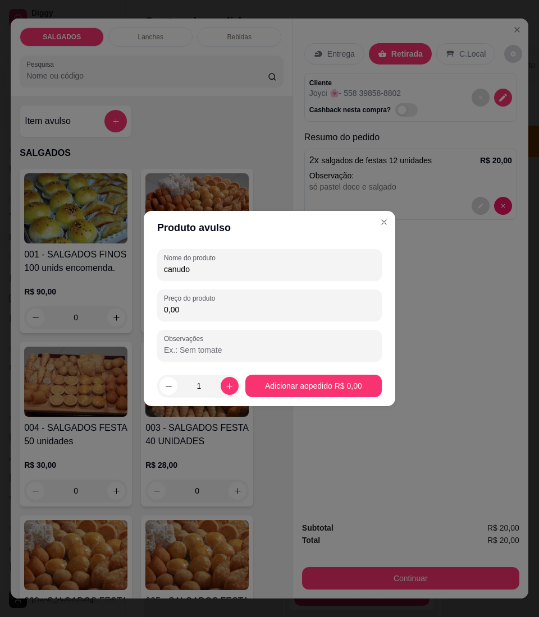
type input "canudo"
click at [216, 286] on div "Nome do produto canudo Preço do produto 0,00 Observações" at bounding box center [269, 305] width 224 height 112
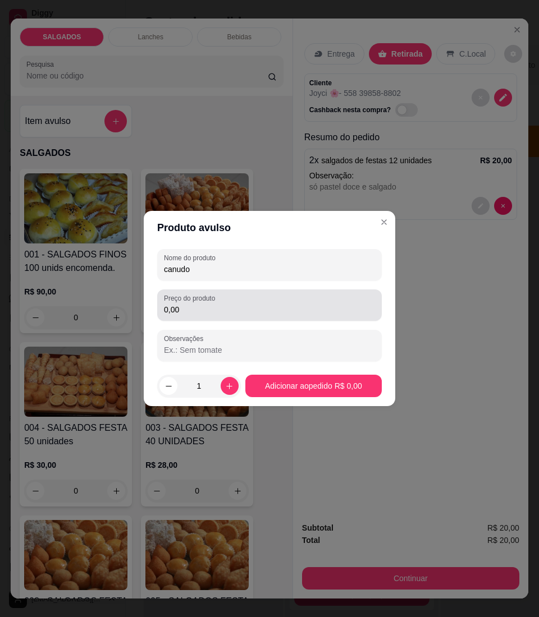
click at [218, 295] on label "Preço do produto" at bounding box center [191, 299] width 55 height 10
click at [218, 304] on input "0,00" at bounding box center [269, 309] width 211 height 11
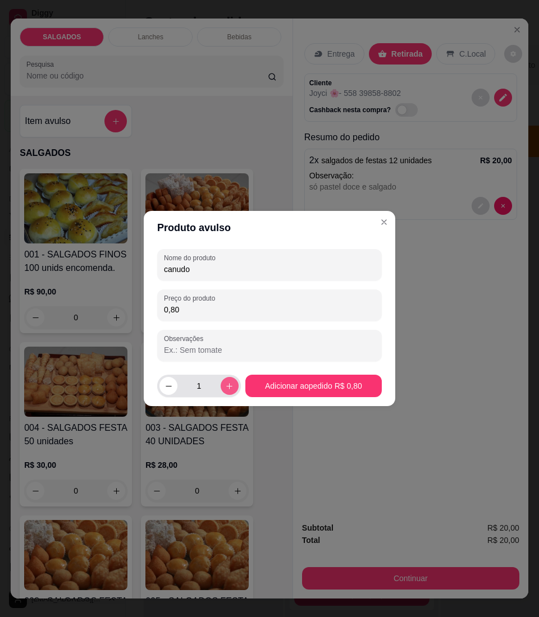
type input "0,80"
click at [225, 385] on icon "increase-product-quantity" at bounding box center [229, 386] width 8 height 8
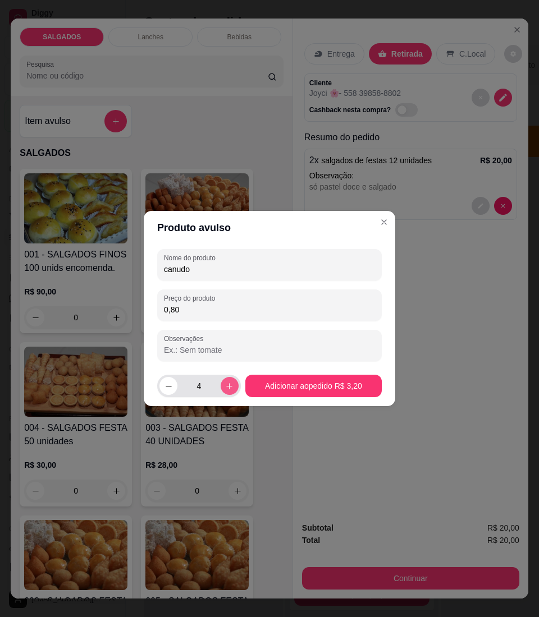
type input "5"
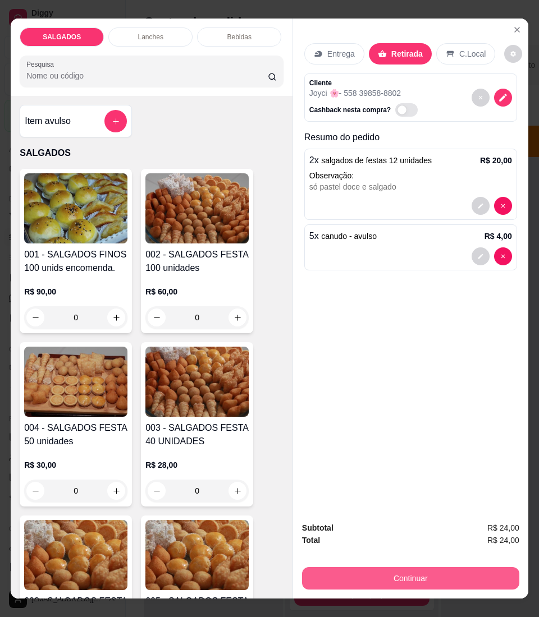
click at [334, 569] on button "Continuar" at bounding box center [410, 578] width 217 height 22
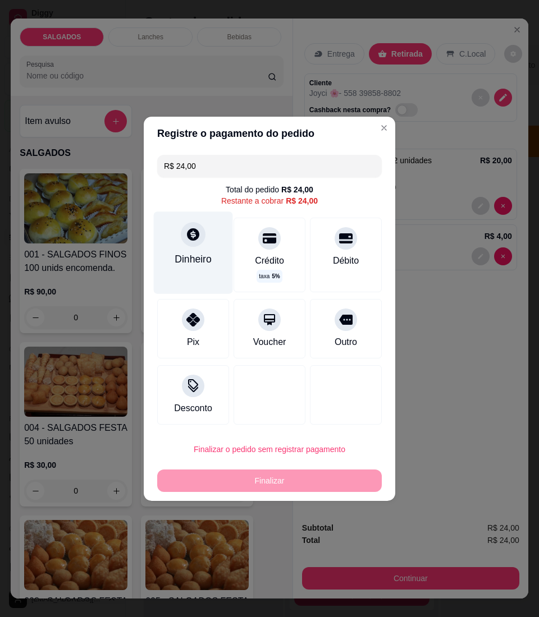
click at [185, 252] on div "Dinheiro" at bounding box center [193, 258] width 37 height 15
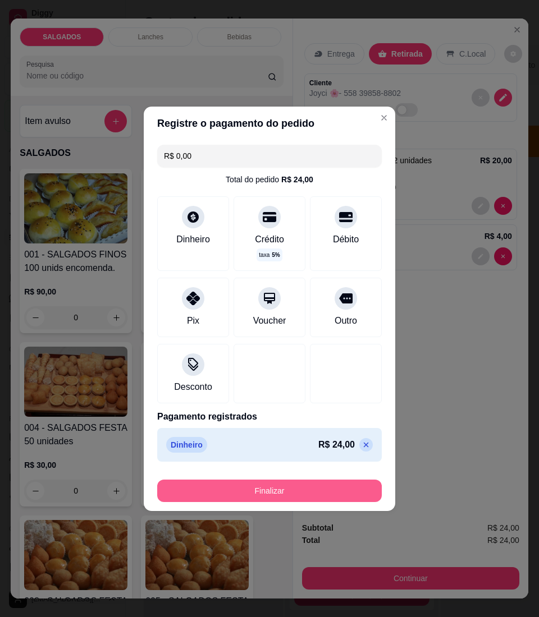
click at [279, 494] on button "Finalizar" at bounding box center [269, 491] width 224 height 22
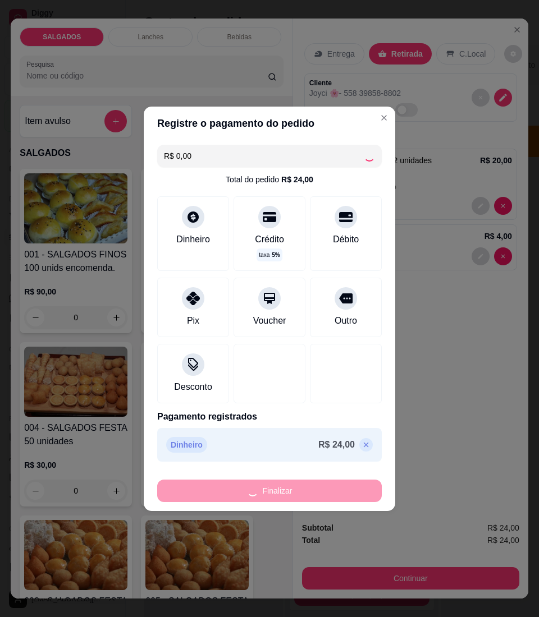
type input "-R$ 24,00"
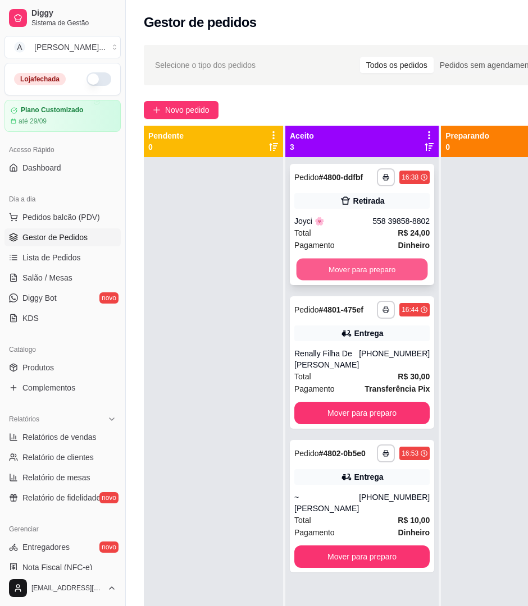
click at [331, 268] on button "Mover para preparo" at bounding box center [361, 270] width 131 height 22
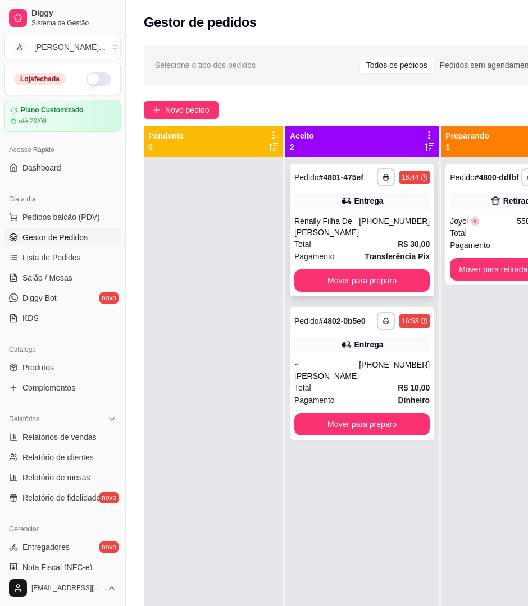
click at [333, 276] on div "**********" at bounding box center [362, 230] width 144 height 132
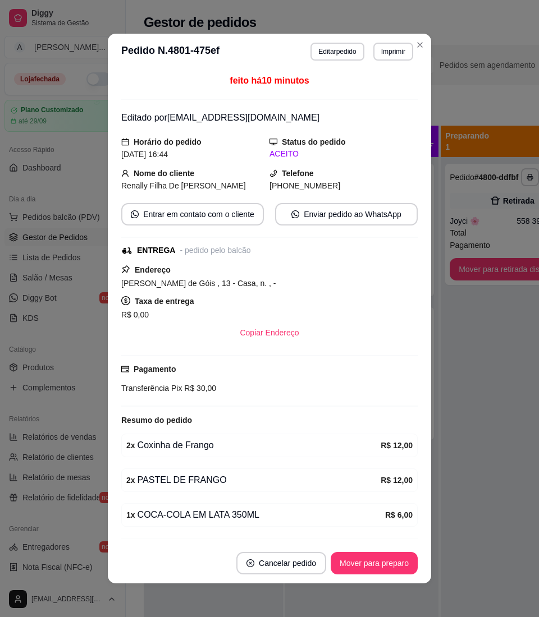
click at [423, 48] on header "**********" at bounding box center [269, 52] width 323 height 36
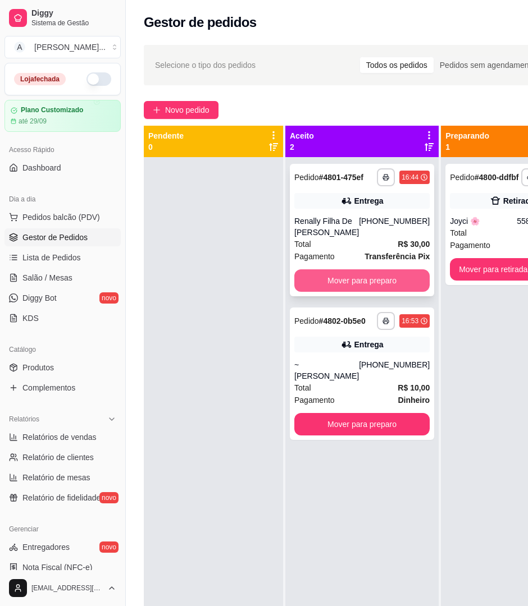
click at [382, 286] on button "Mover para preparo" at bounding box center [361, 280] width 135 height 22
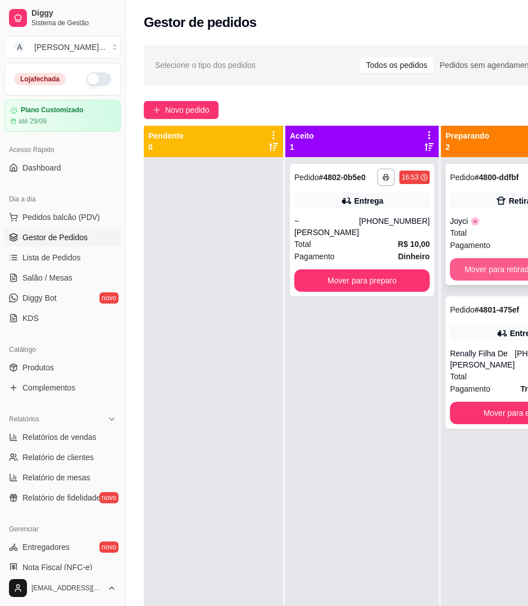
click at [474, 265] on button "Mover para retirada disponível" at bounding box center [517, 269] width 135 height 22
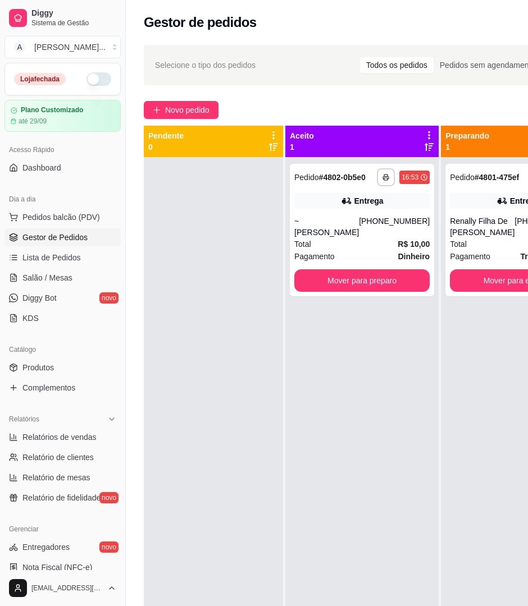
click at [474, 263] on span "Pagamento" at bounding box center [470, 256] width 40 height 12
click at [470, 285] on button "Mover para entrega" at bounding box center [517, 281] width 131 height 22
